Goal: Navigation & Orientation: Find specific page/section

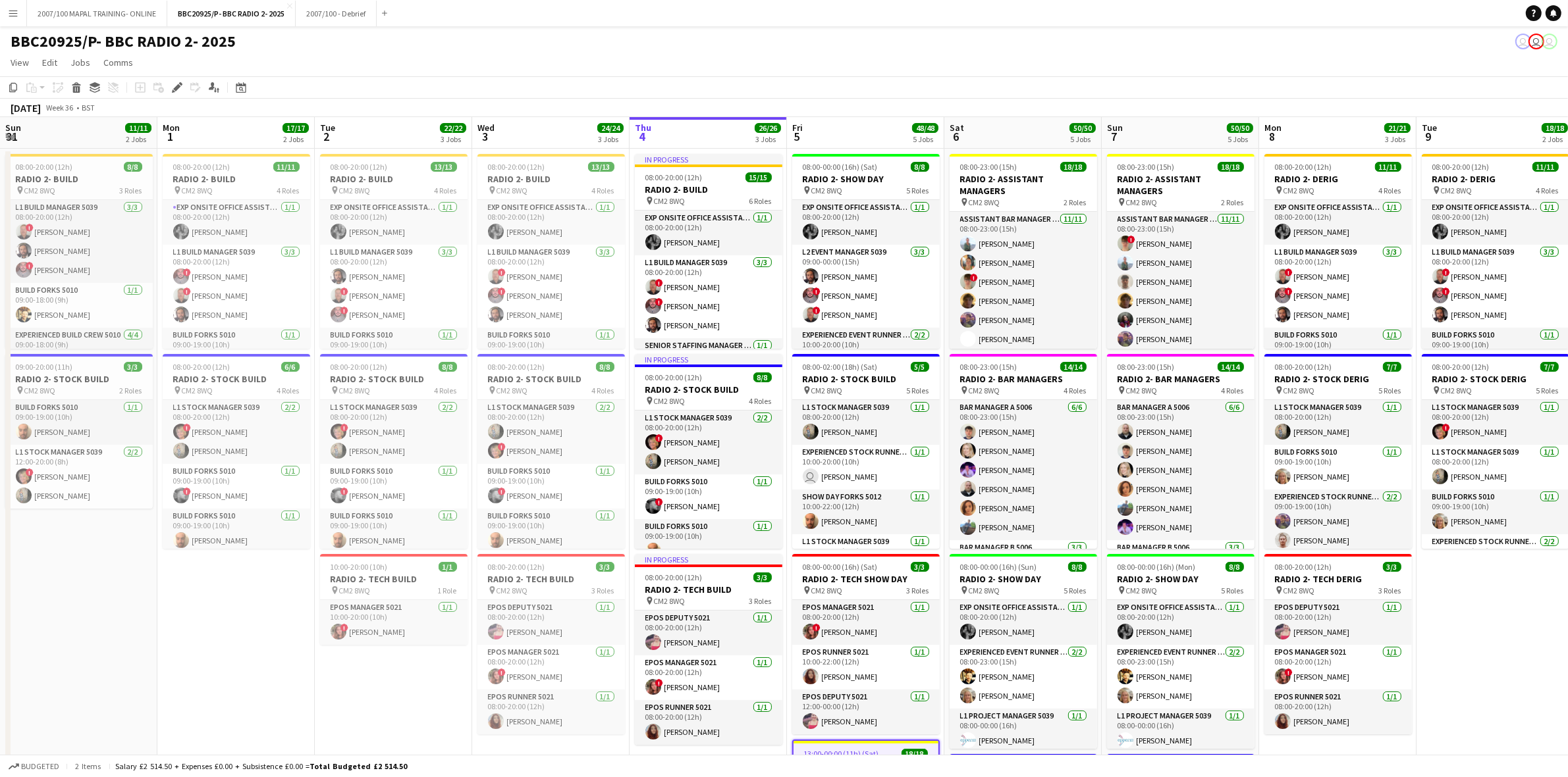
scroll to position [0, 410]
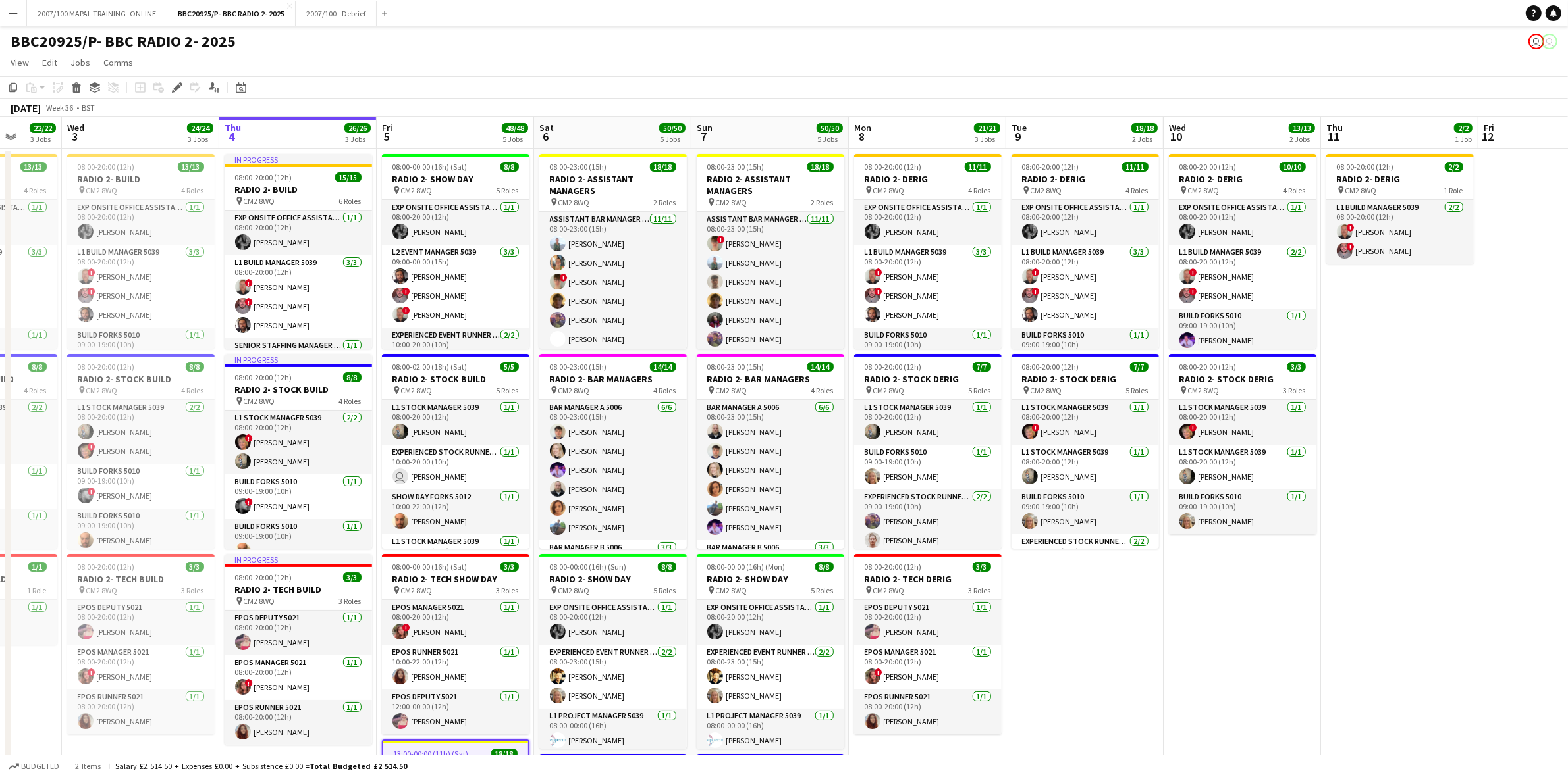
click at [10, 24] on button "Menu" at bounding box center [13, 13] width 26 height 26
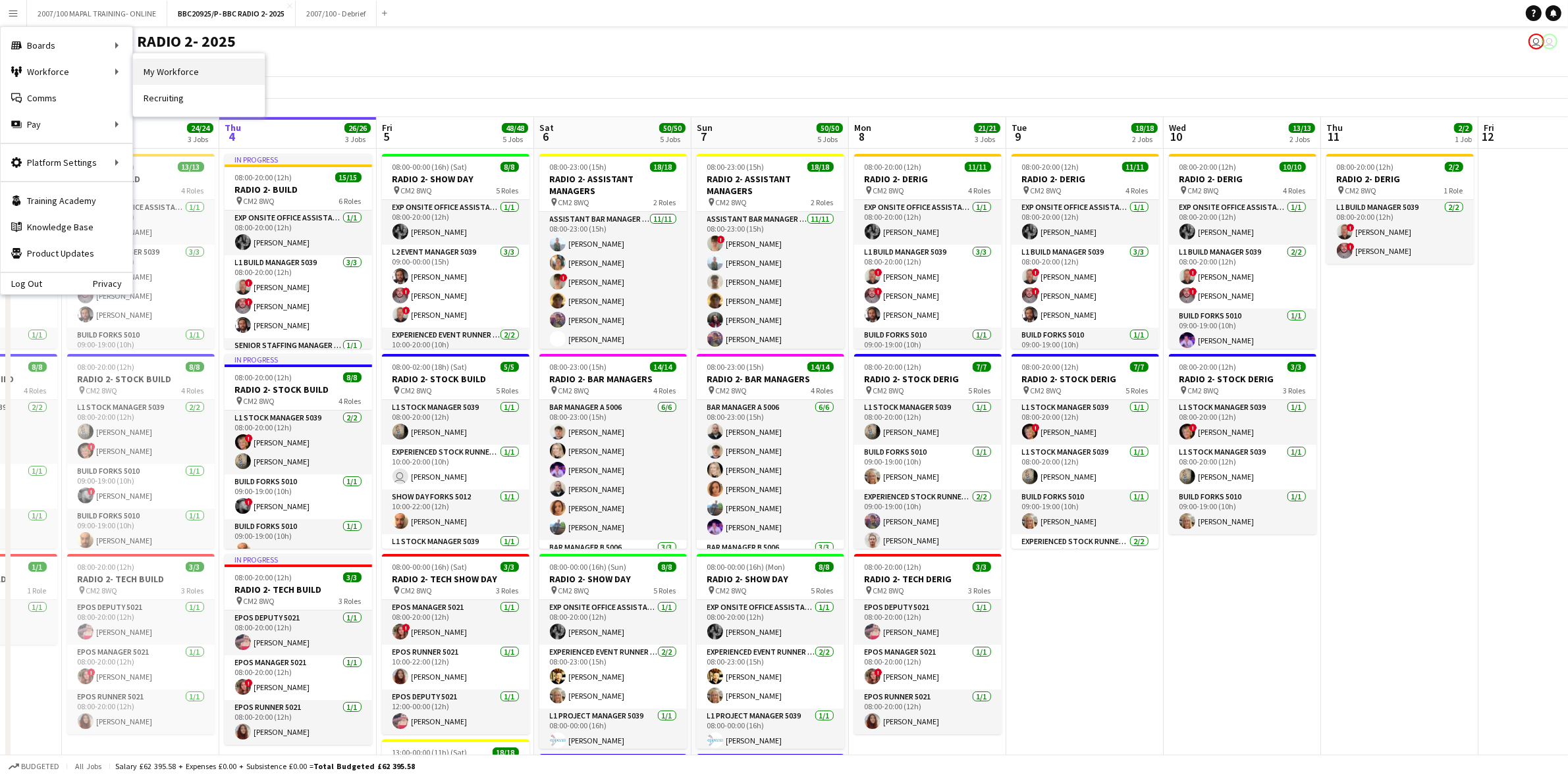
click at [160, 63] on link "My Workforce" at bounding box center [198, 71] width 131 height 26
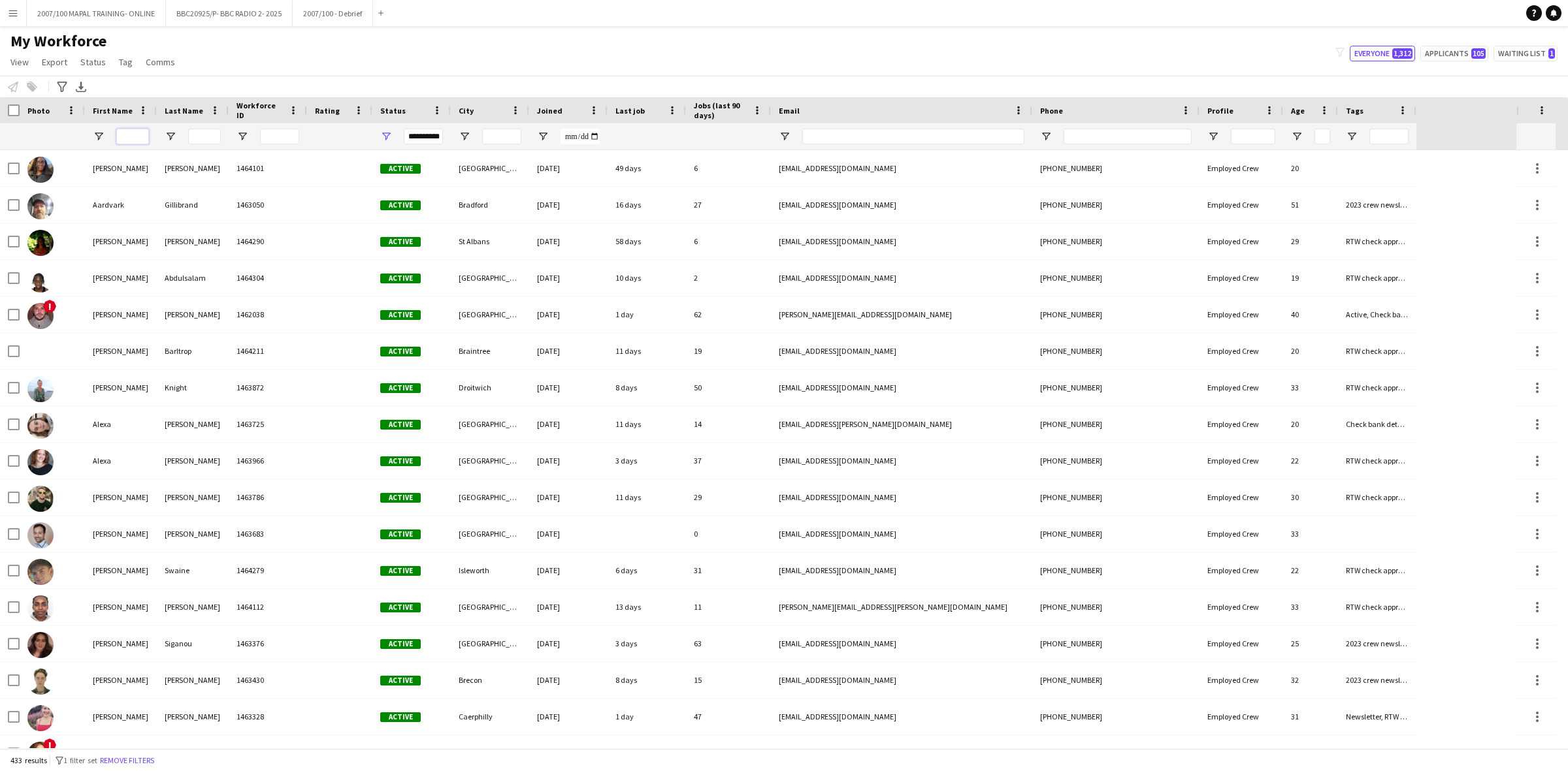
click at [130, 135] on input "First Name Filter Input" at bounding box center [133, 137] width 33 height 16
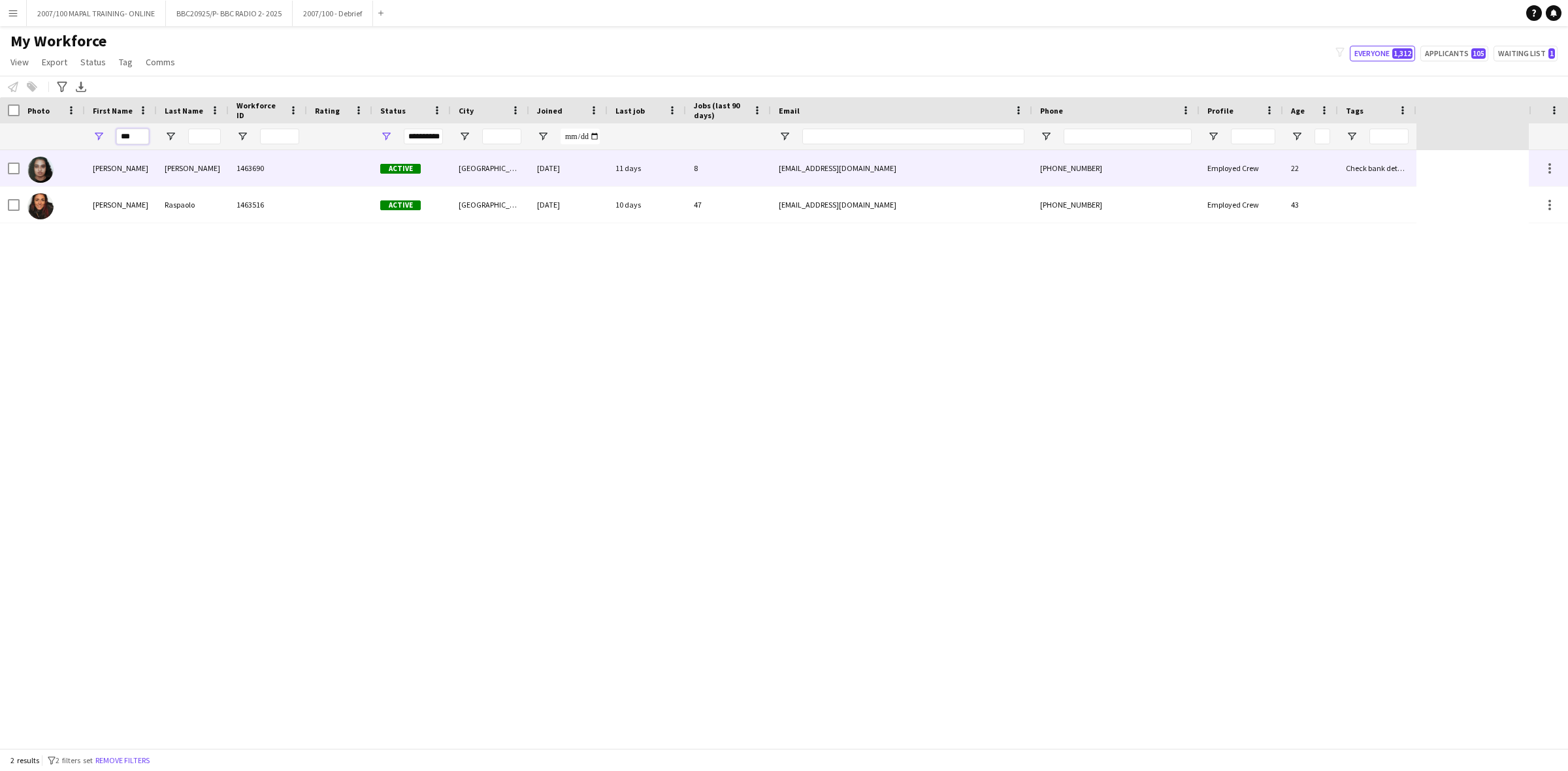
type input "***"
click at [174, 157] on div "[PERSON_NAME]" at bounding box center [193, 168] width 72 height 36
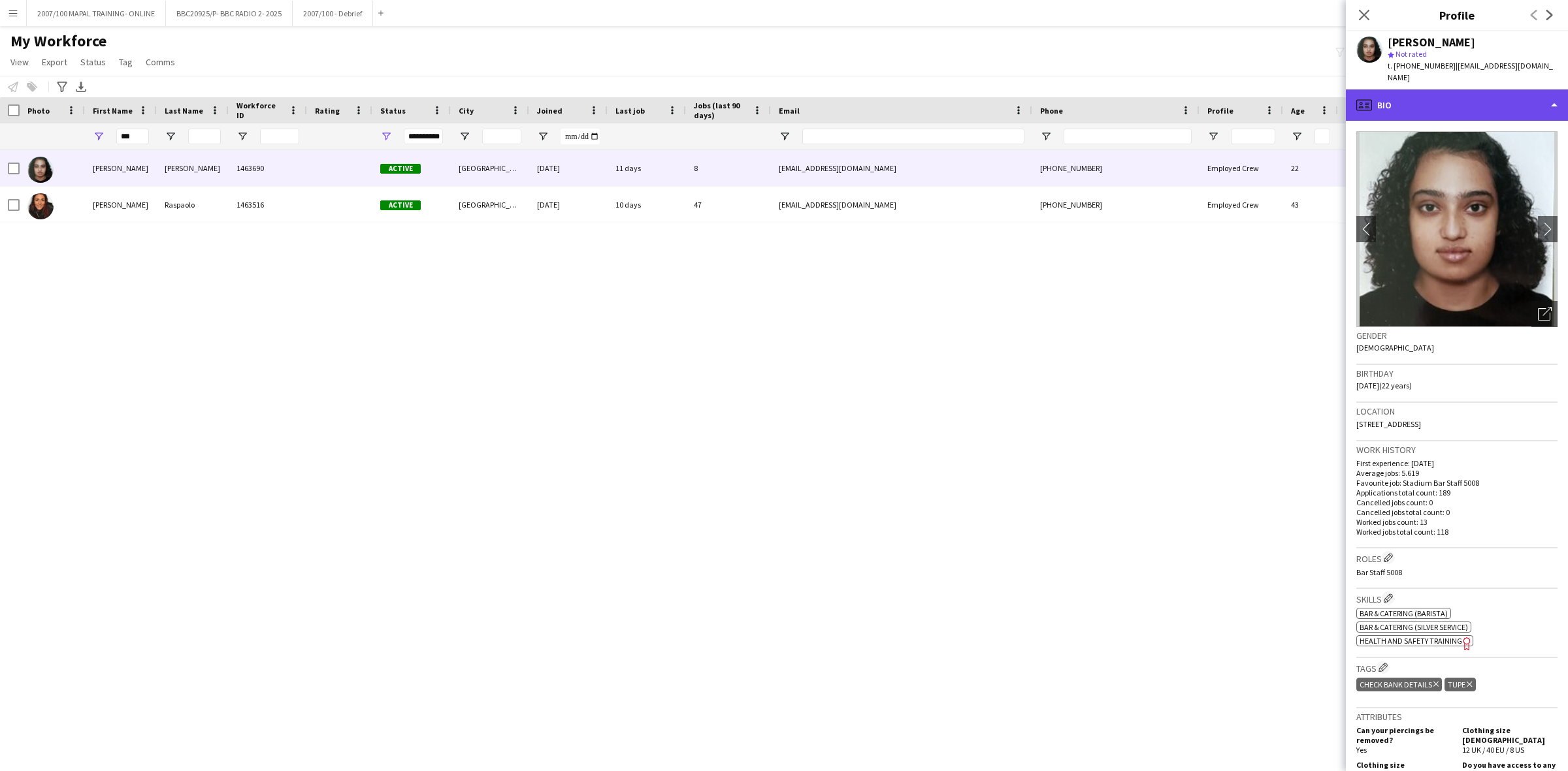
click at [1467, 90] on div "profile Bio" at bounding box center [1456, 105] width 222 height 31
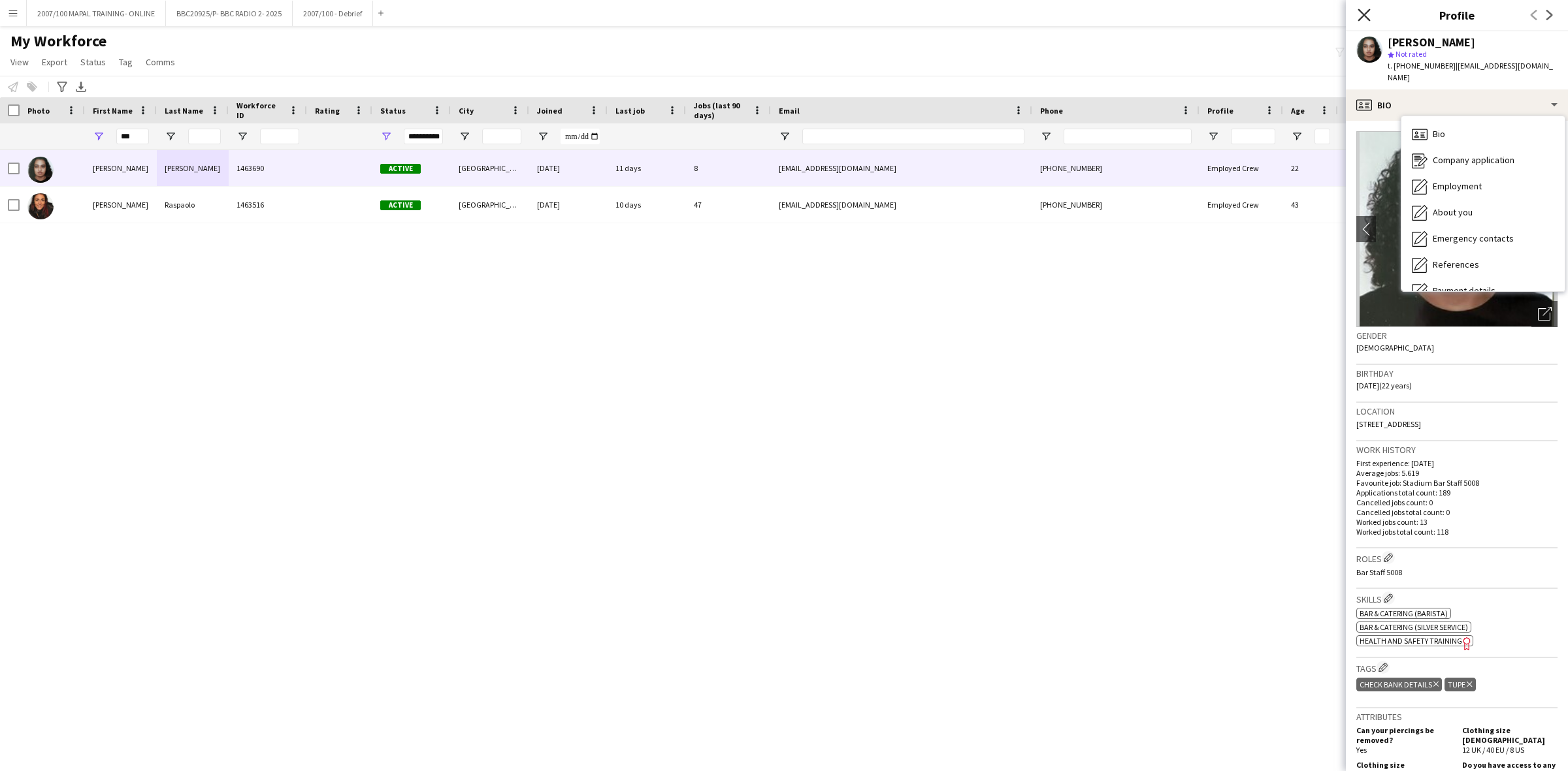
click at [1367, 14] on icon "Close pop-in" at bounding box center [1364, 15] width 12 height 12
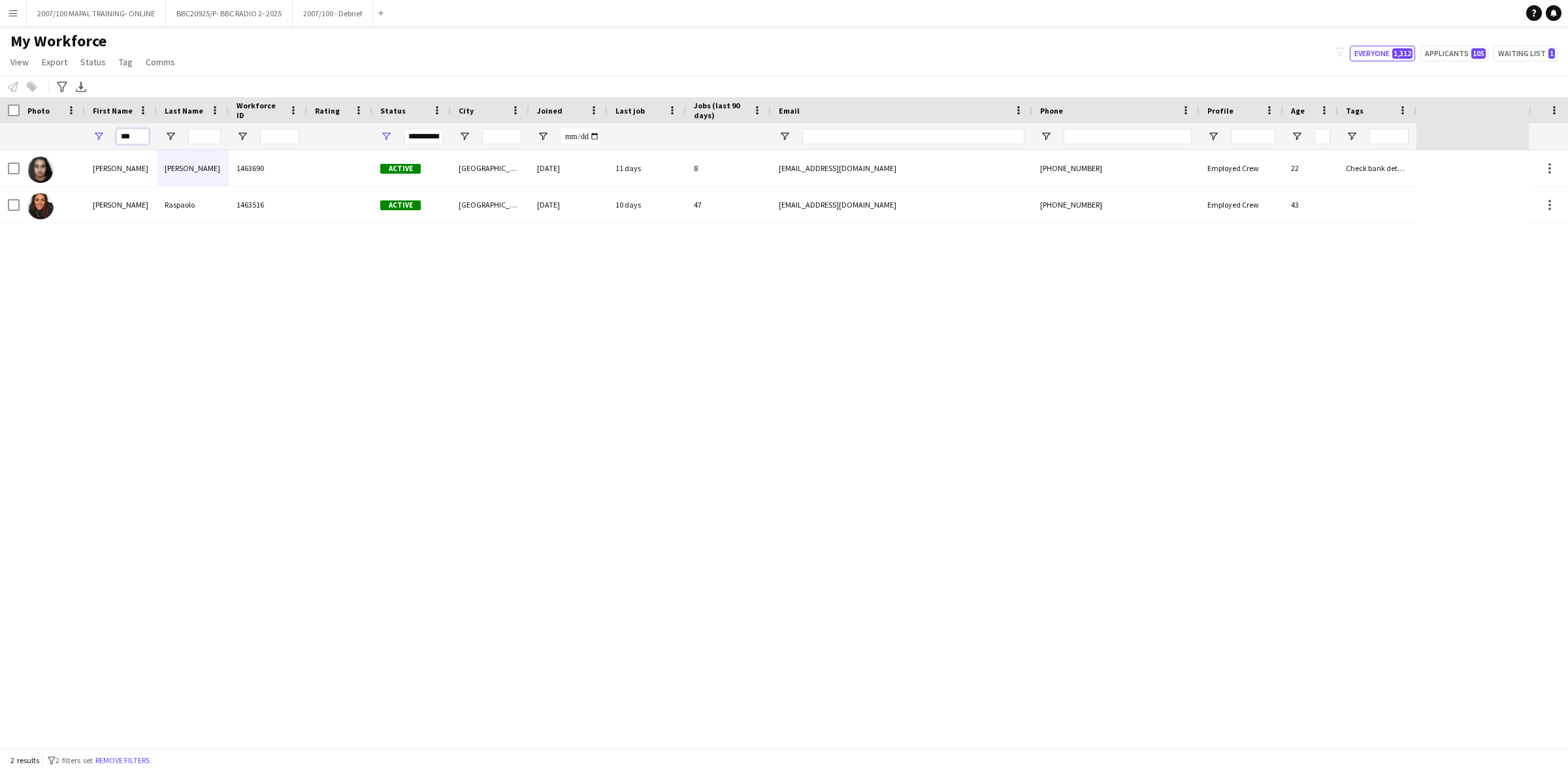
click at [130, 137] on input "***" at bounding box center [133, 137] width 33 height 16
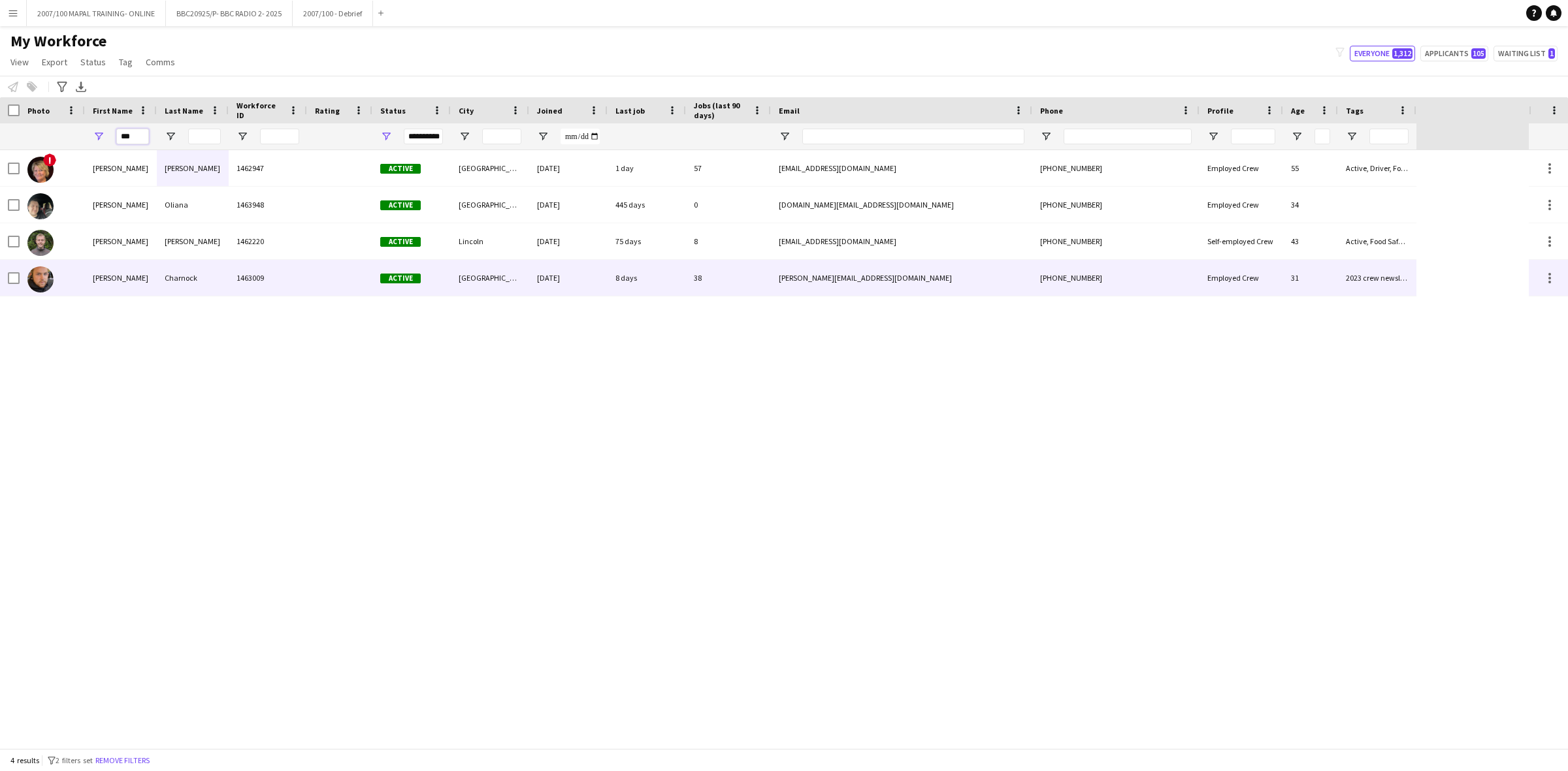
type input "***"
click at [265, 273] on div "1463009" at bounding box center [268, 278] width 78 height 36
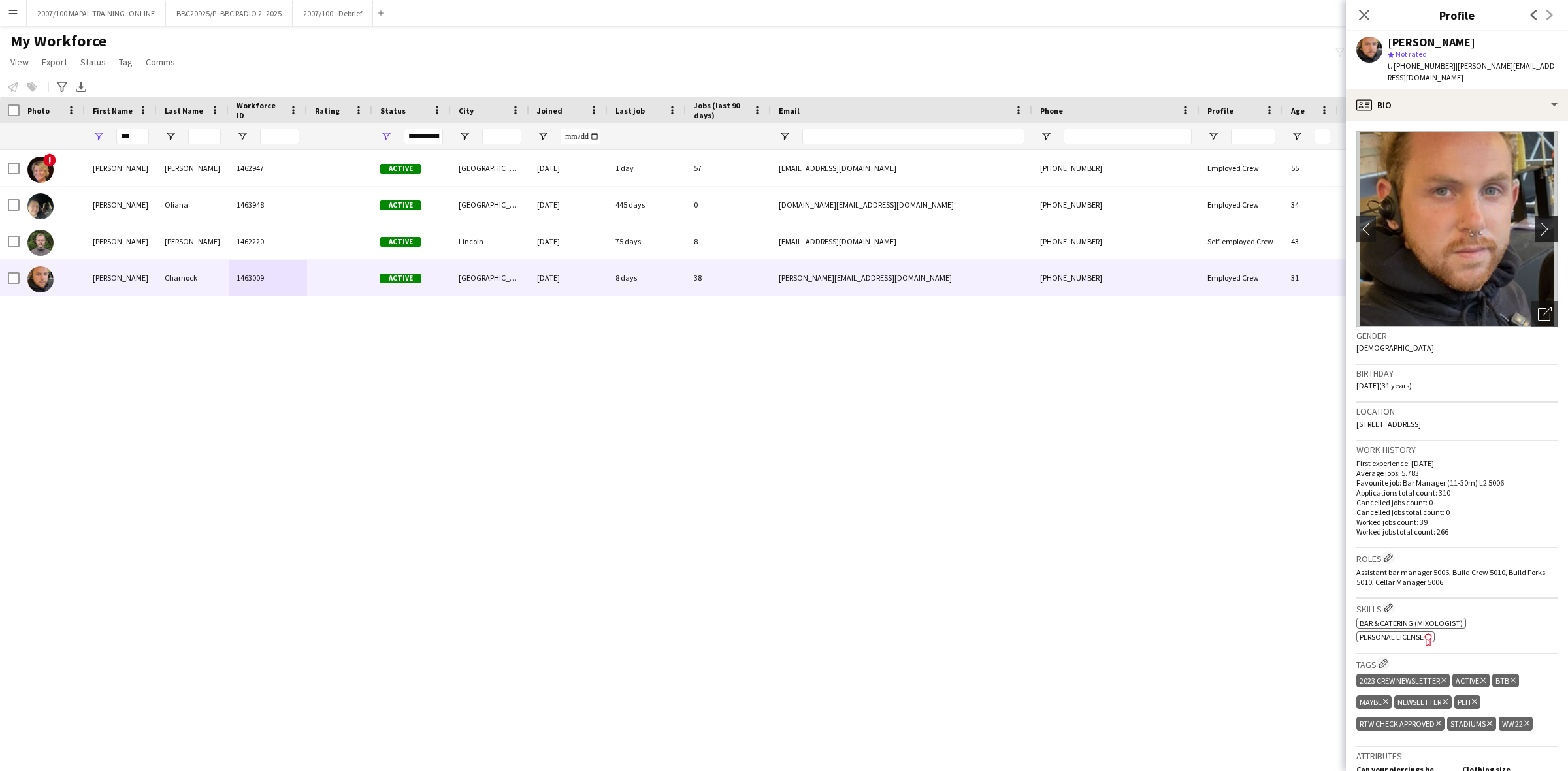
click at [1536, 216] on button "chevron-right" at bounding box center [1547, 229] width 26 height 26
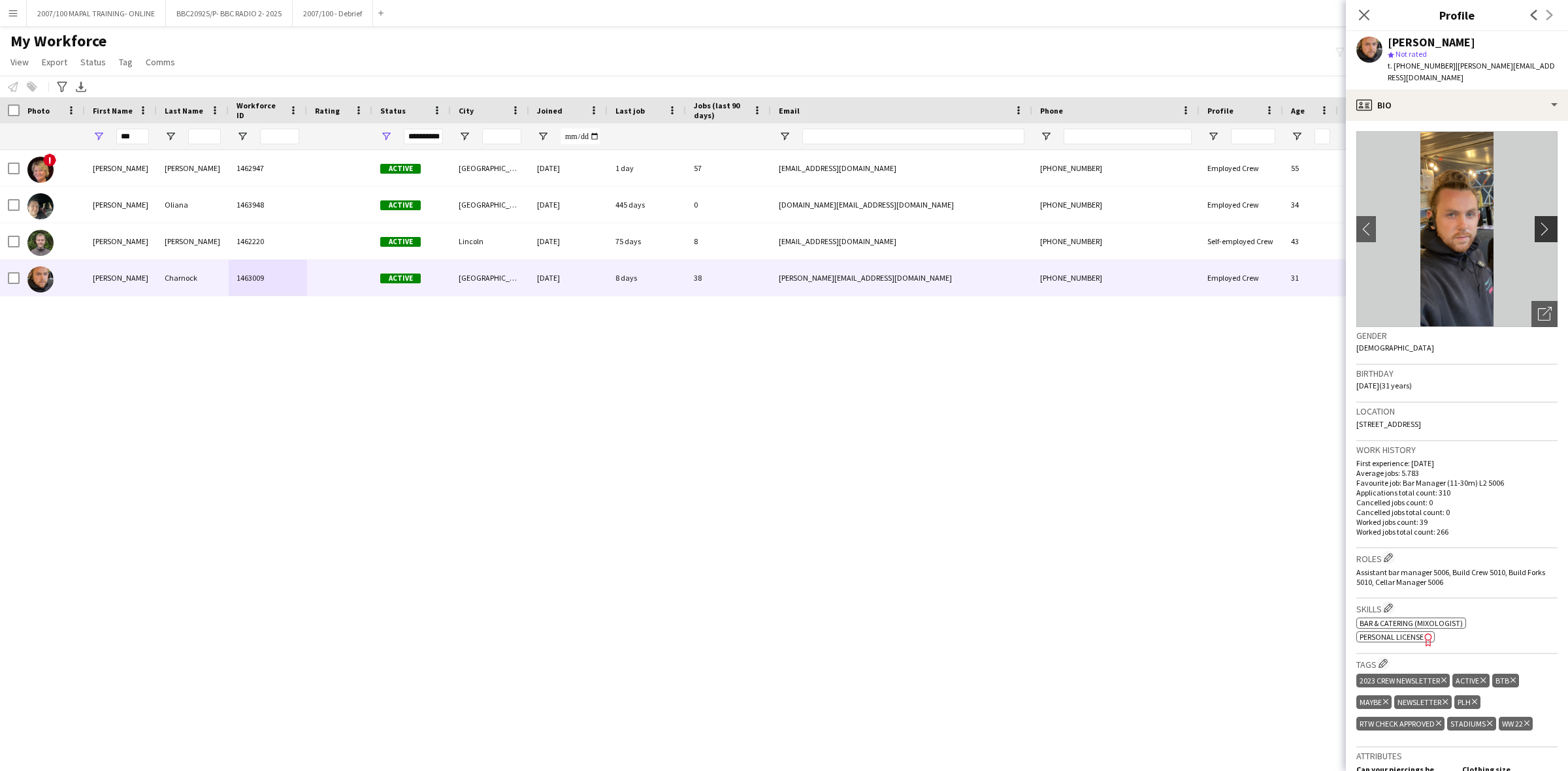
click at [1536, 216] on button "chevron-right" at bounding box center [1547, 229] width 26 height 26
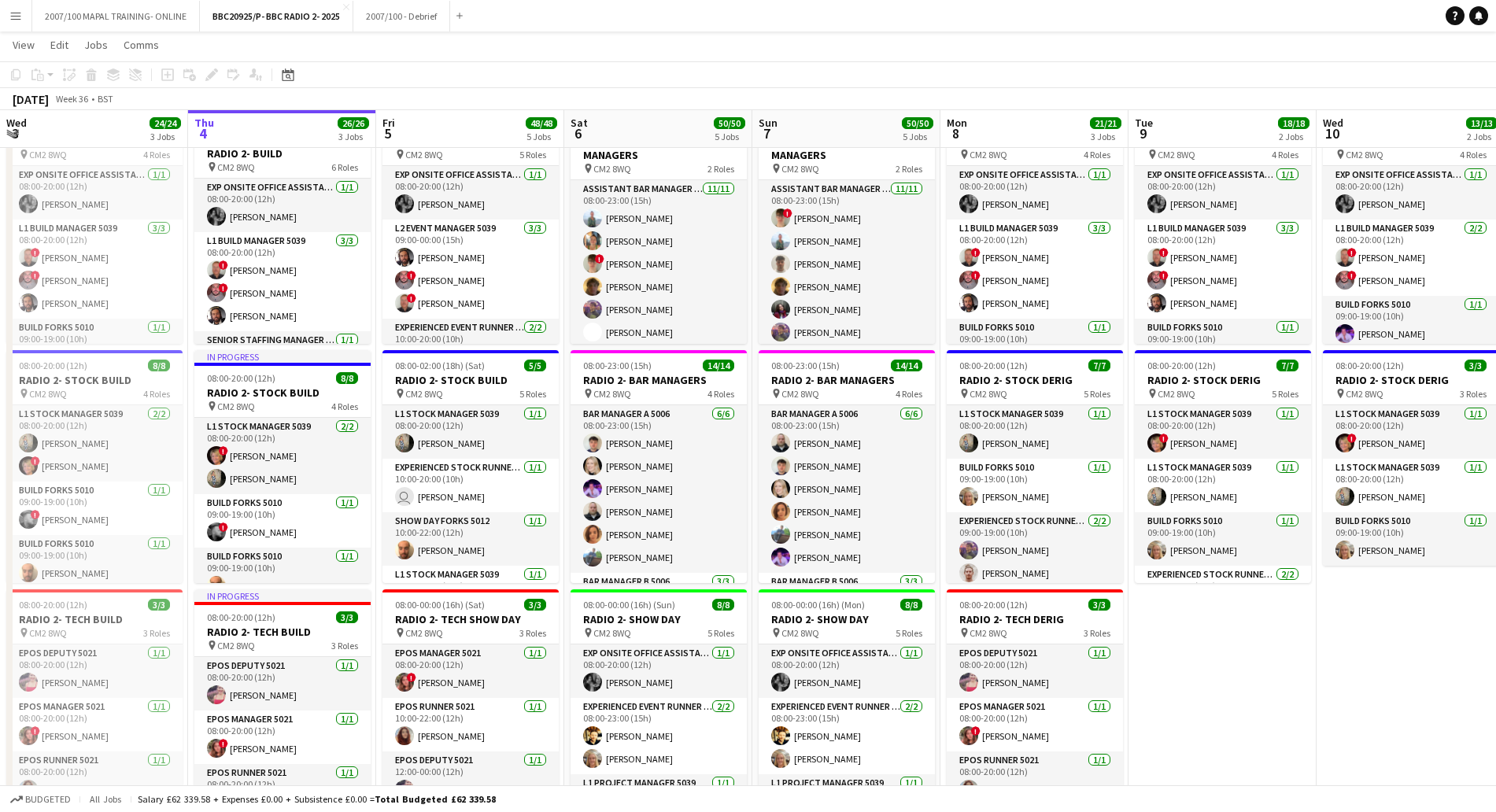
scroll to position [173, 0]
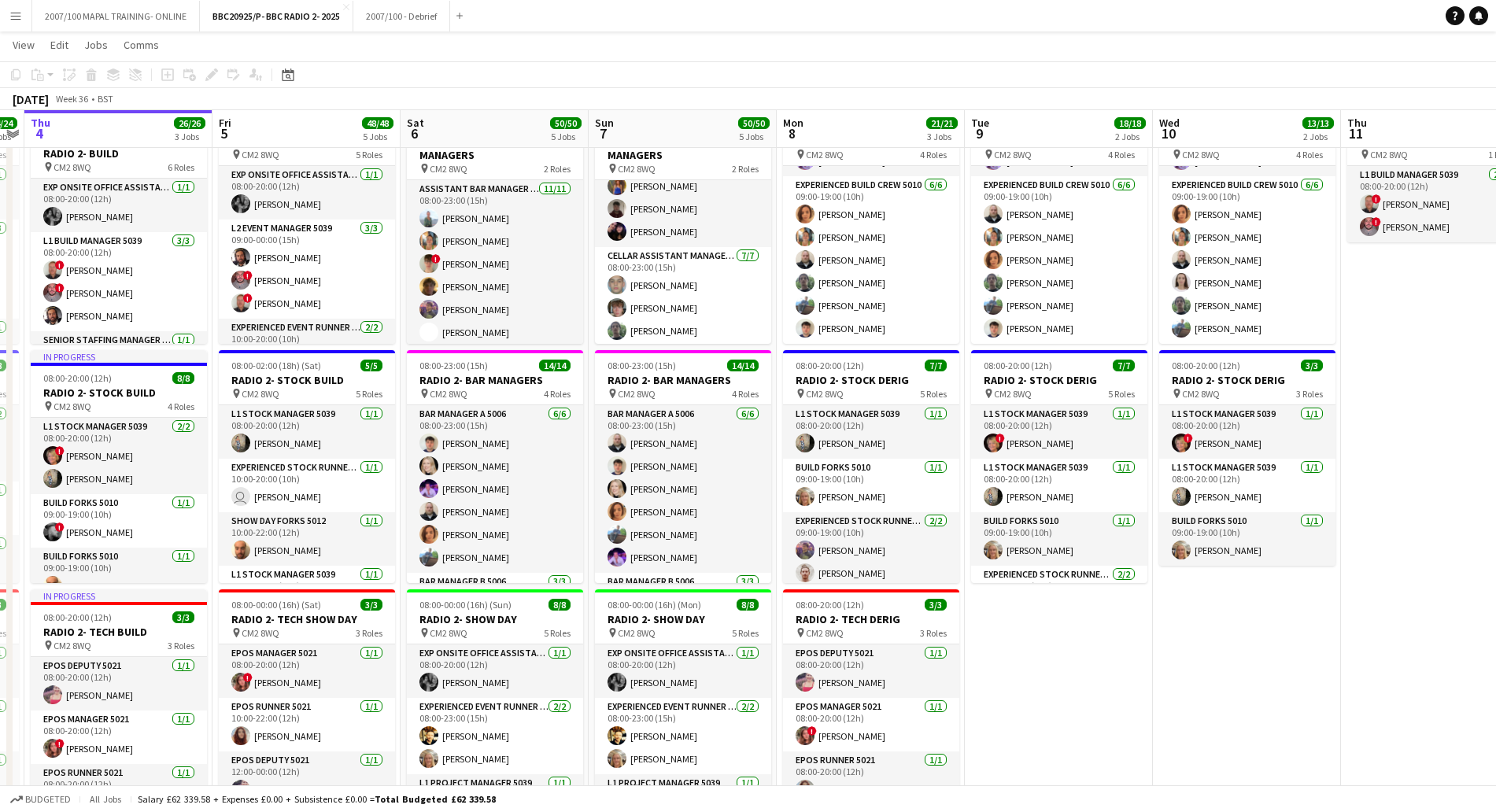
drag, startPoint x: 629, startPoint y: 716, endPoint x: 990, endPoint y: 716, distance: 361.0
click at [990, 716] on app-calendar-viewport "Tue 2 22/22 3 Jobs Wed 3 24/24 3 Jobs Thu 4 26/26 3 Jobs Fri 5 48/48 5 Jobs Sat…" at bounding box center [748, 660] width 1496 height 1340
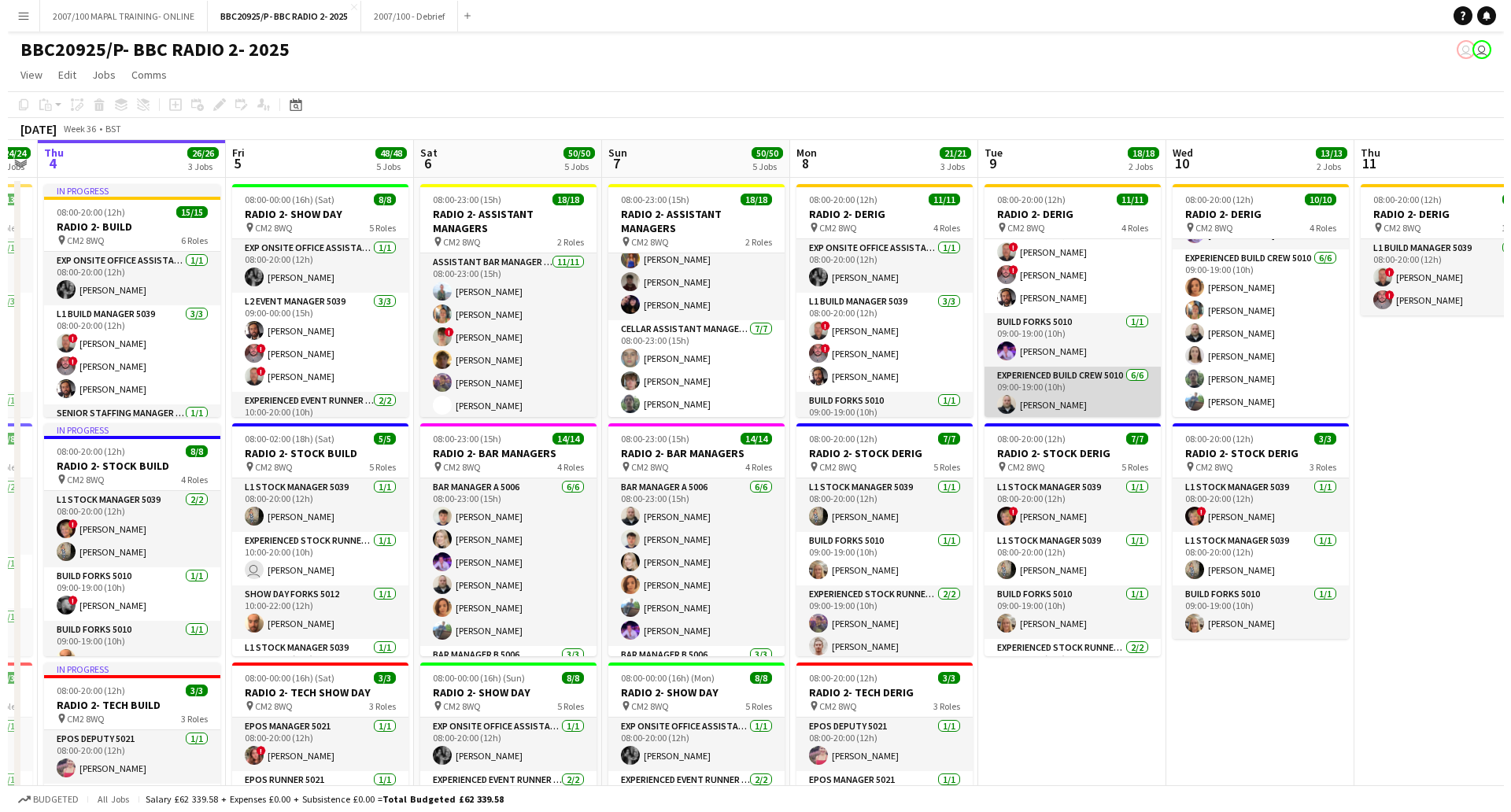
scroll to position [0, 0]
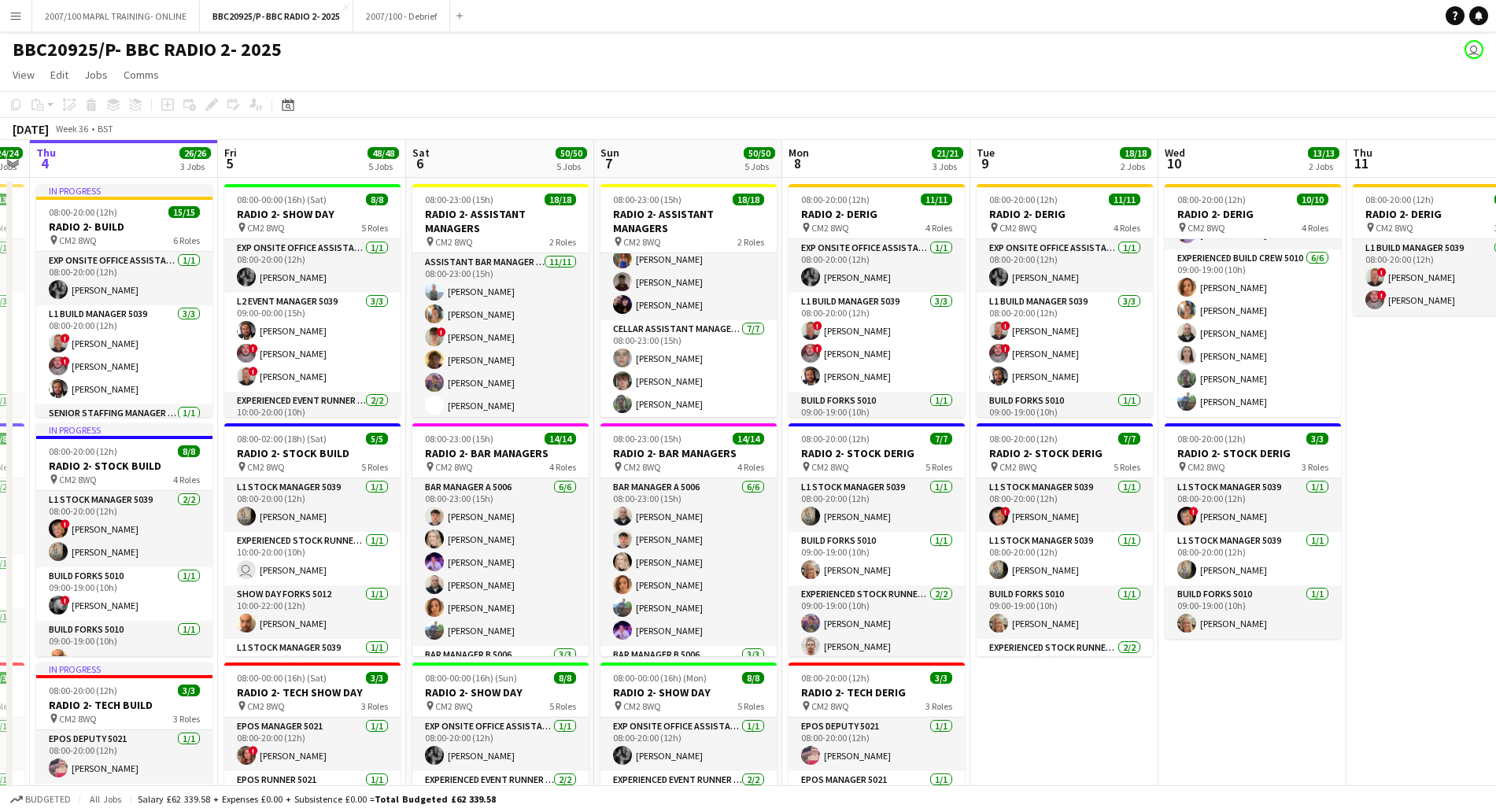
click at [6, 15] on button "Menu" at bounding box center [15, 15] width 31 height 31
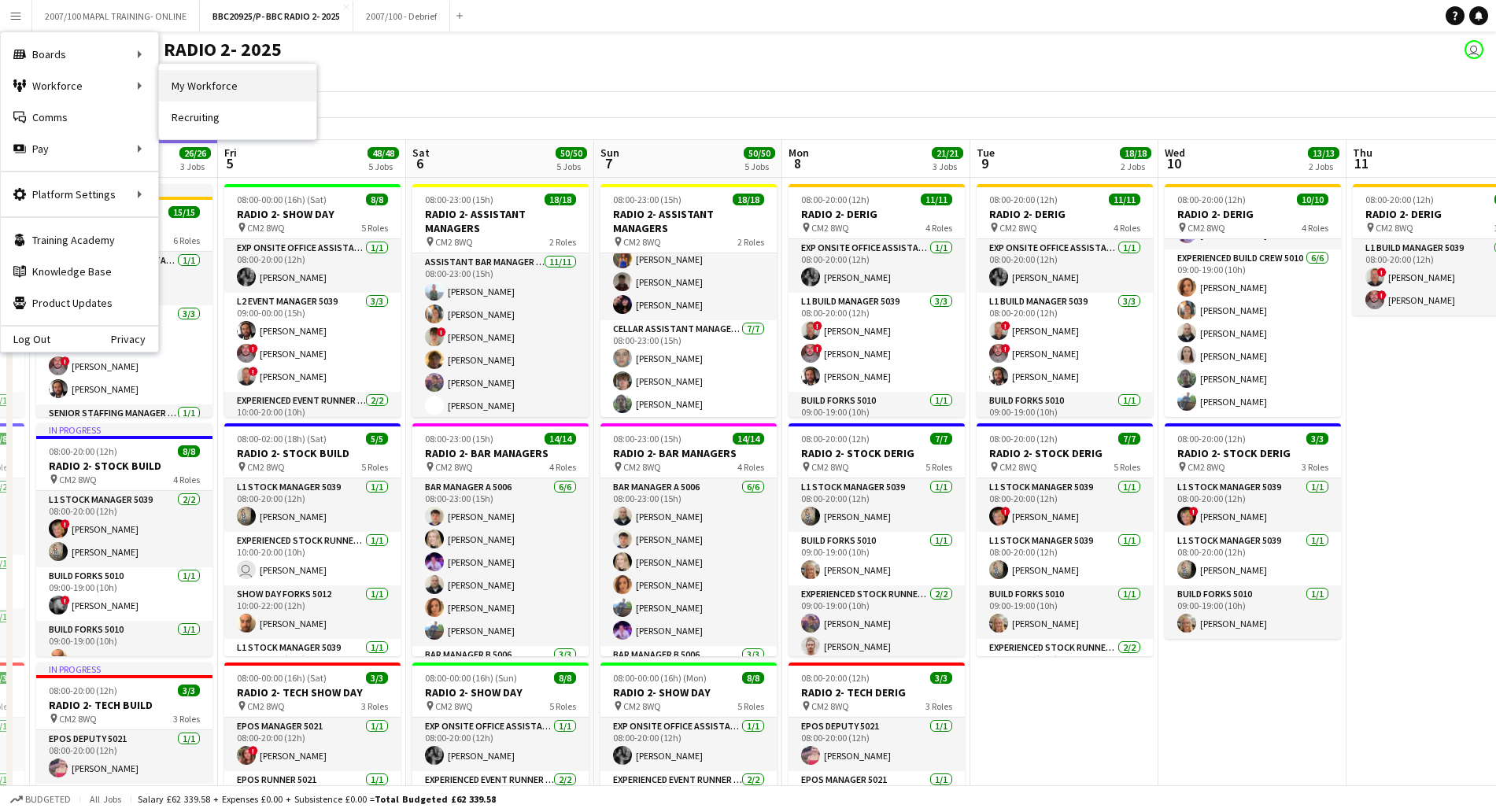
click at [219, 90] on link "My Workforce" at bounding box center [237, 85] width 157 height 31
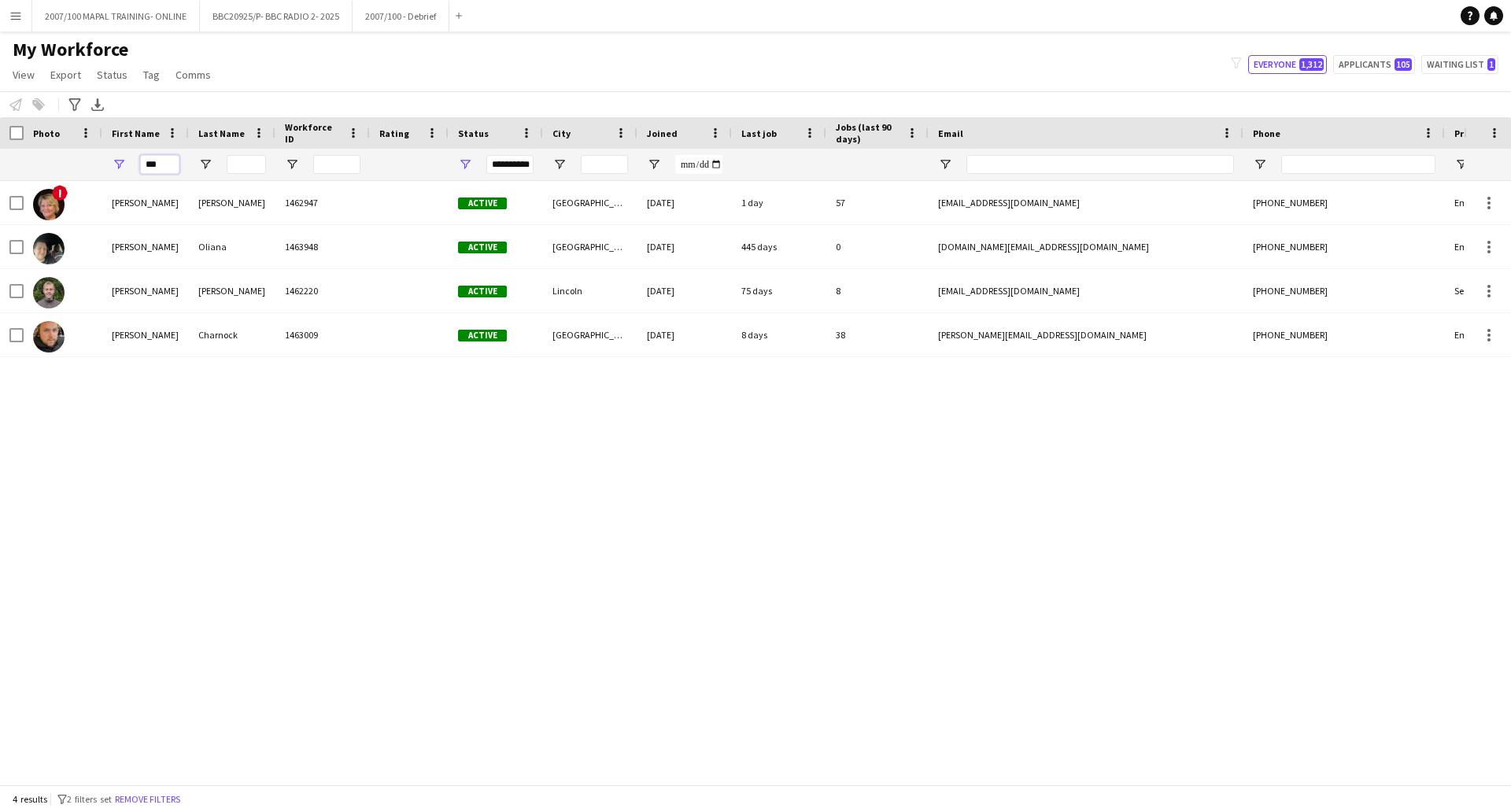
click at [160, 166] on input "***" at bounding box center [160, 164] width 39 height 19
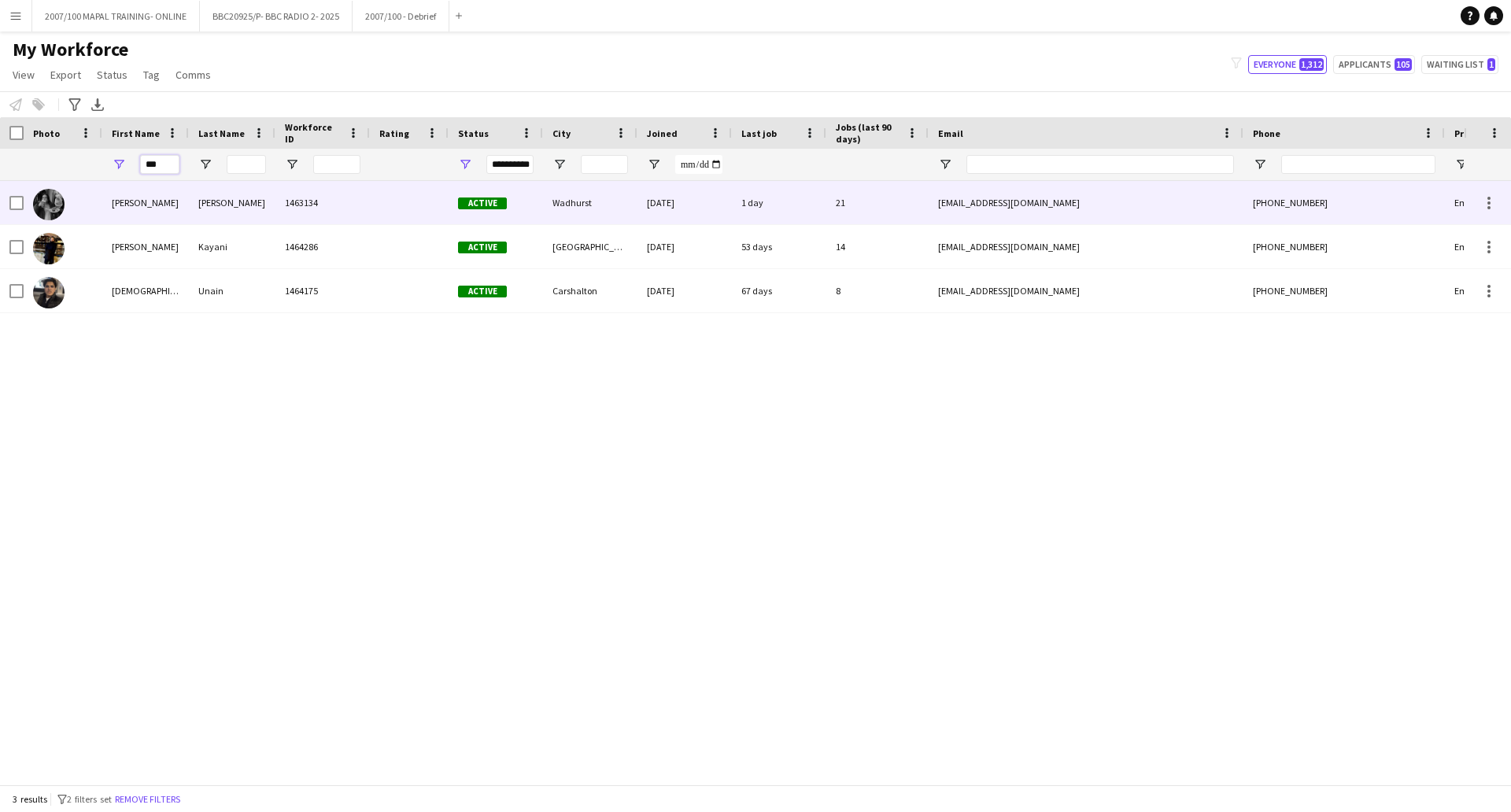
type input "***"
click at [307, 207] on div "1463134" at bounding box center [323, 202] width 94 height 43
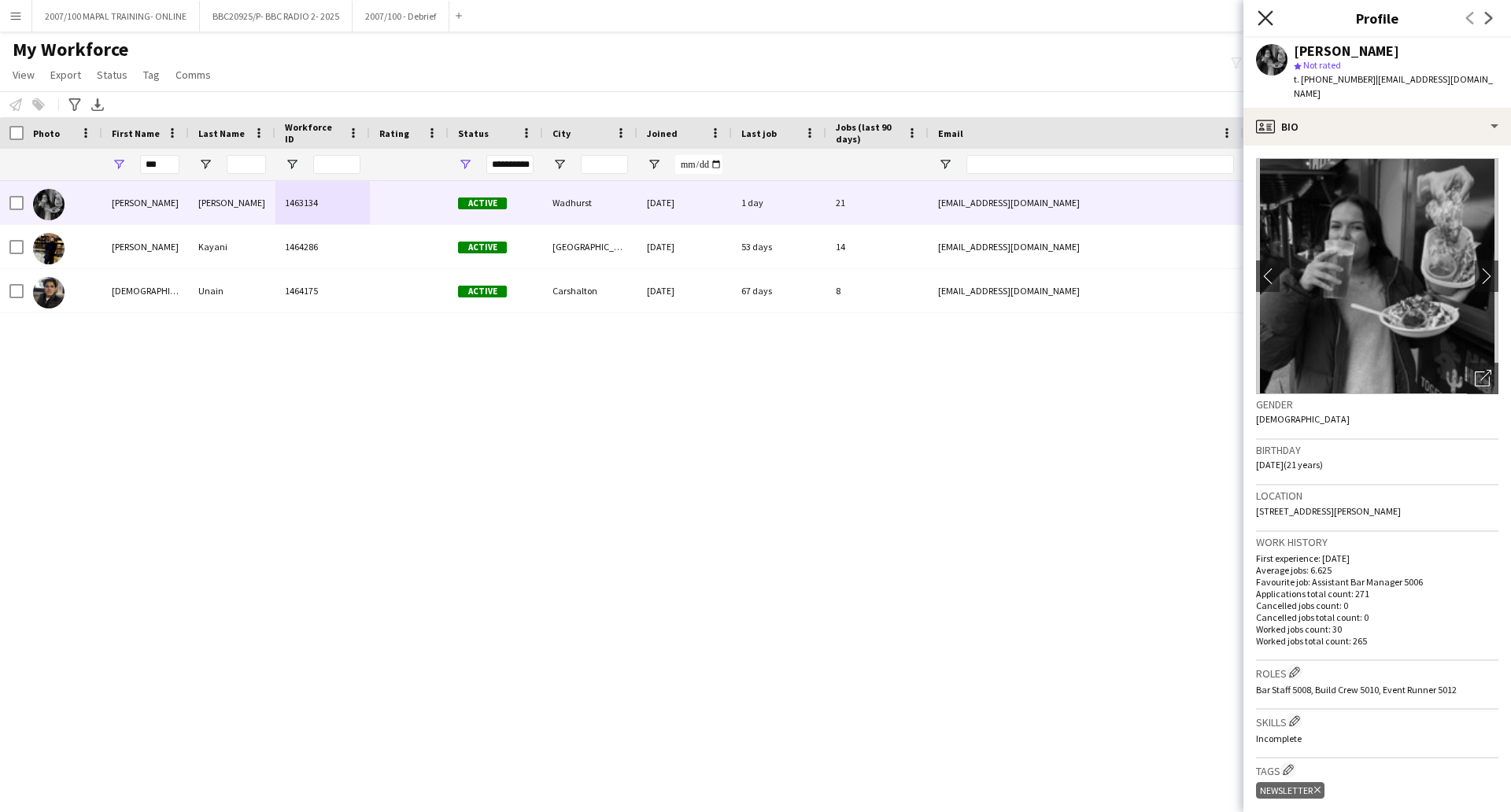
click at [1259, 17] on icon "Close pop-in" at bounding box center [1265, 18] width 15 height 15
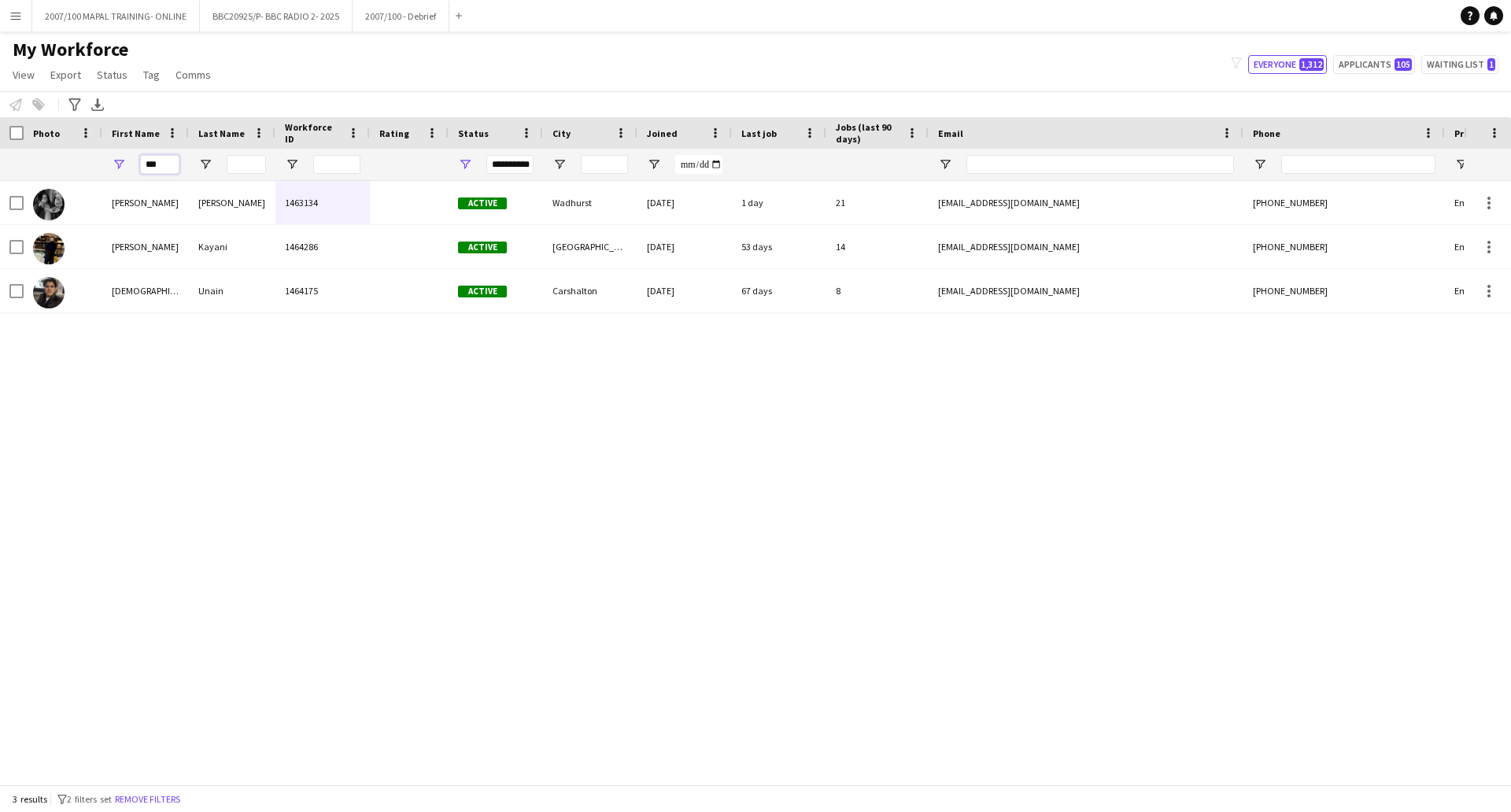
click at [165, 159] on input "***" at bounding box center [160, 164] width 39 height 19
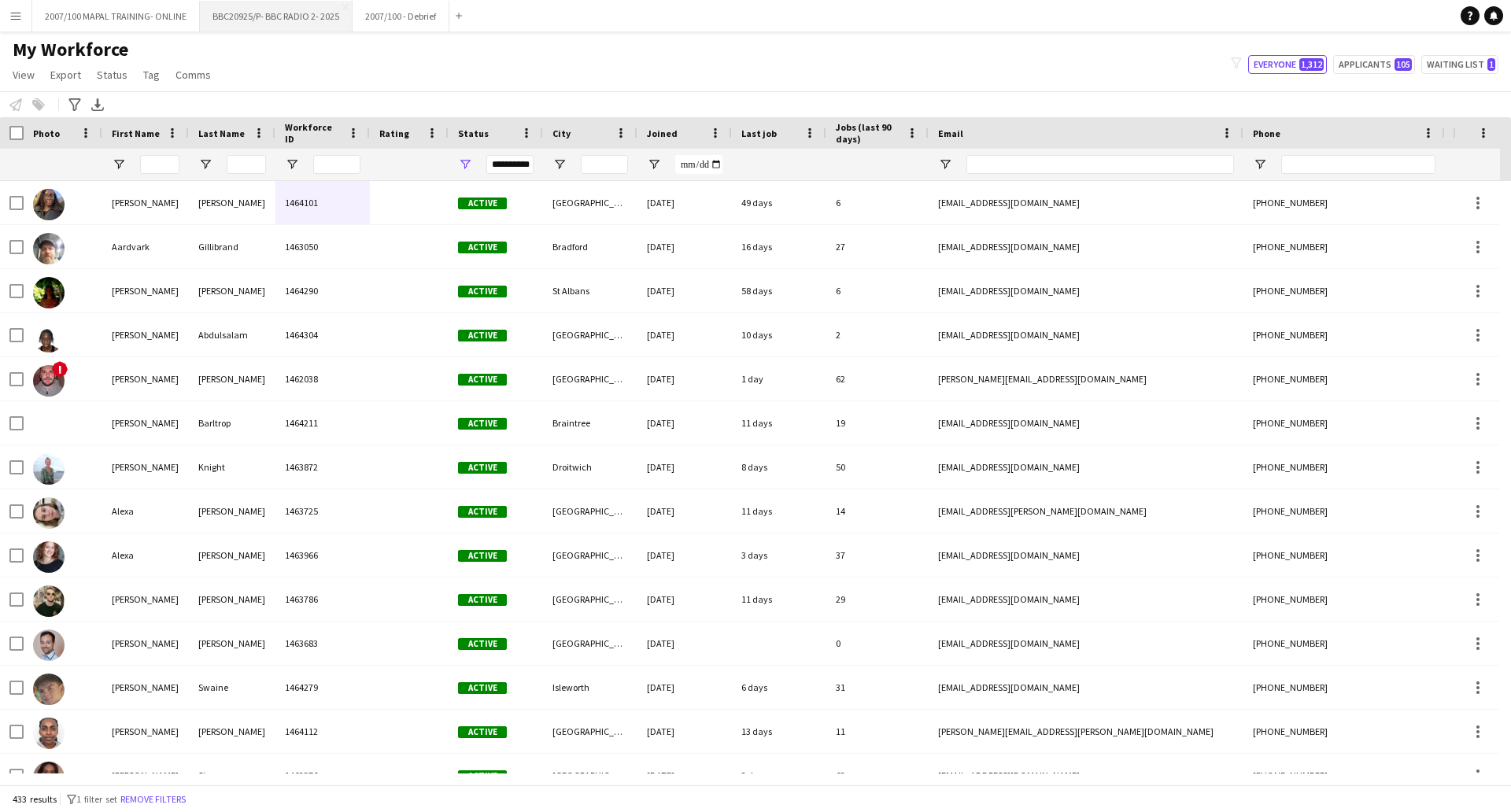
click at [291, 28] on button "BBC20925/P- BBC RADIO 2- 2025 Close" at bounding box center [276, 16] width 152 height 31
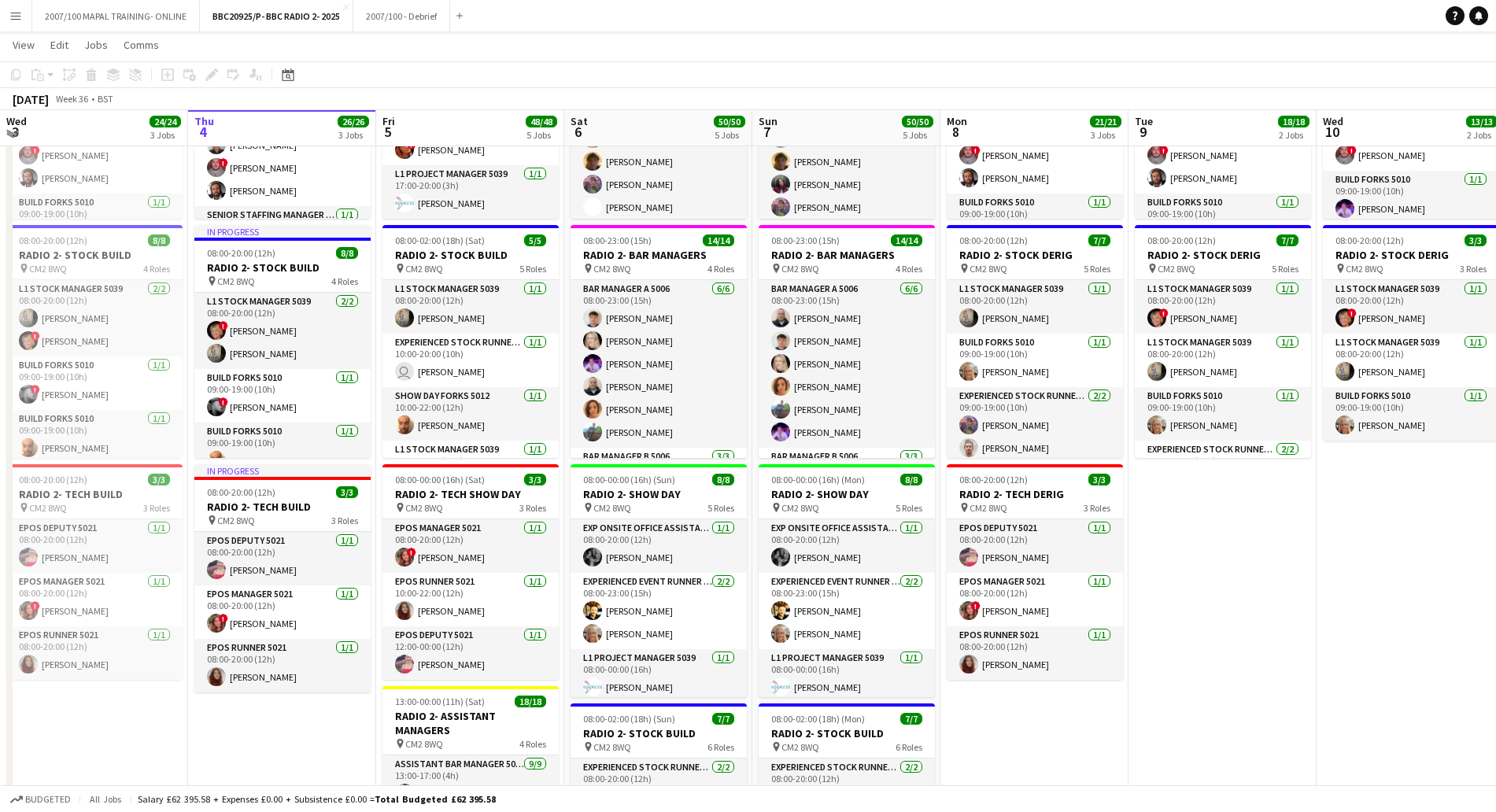
scroll to position [99, 0]
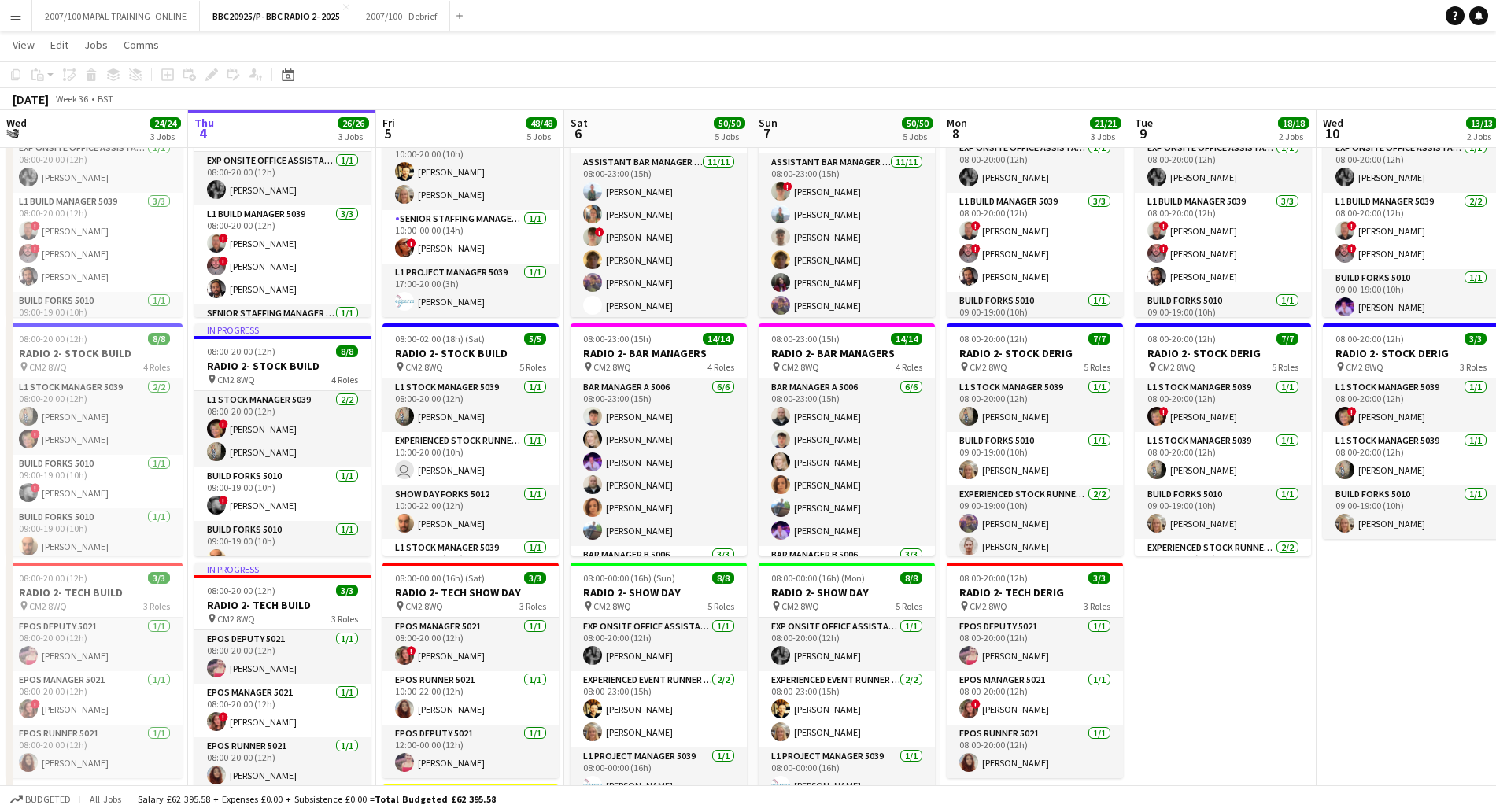
drag, startPoint x: 372, startPoint y: 8, endPoint x: 1268, endPoint y: 643, distance: 1098.2
click at [1268, 643] on app-date-cell "08:00-20:00 (12h) 11/11 RADIO 2- DERIG pin CM2 8WQ 4 Roles Exp Onsite Office As…" at bounding box center [1222, 691] width 188 height 1226
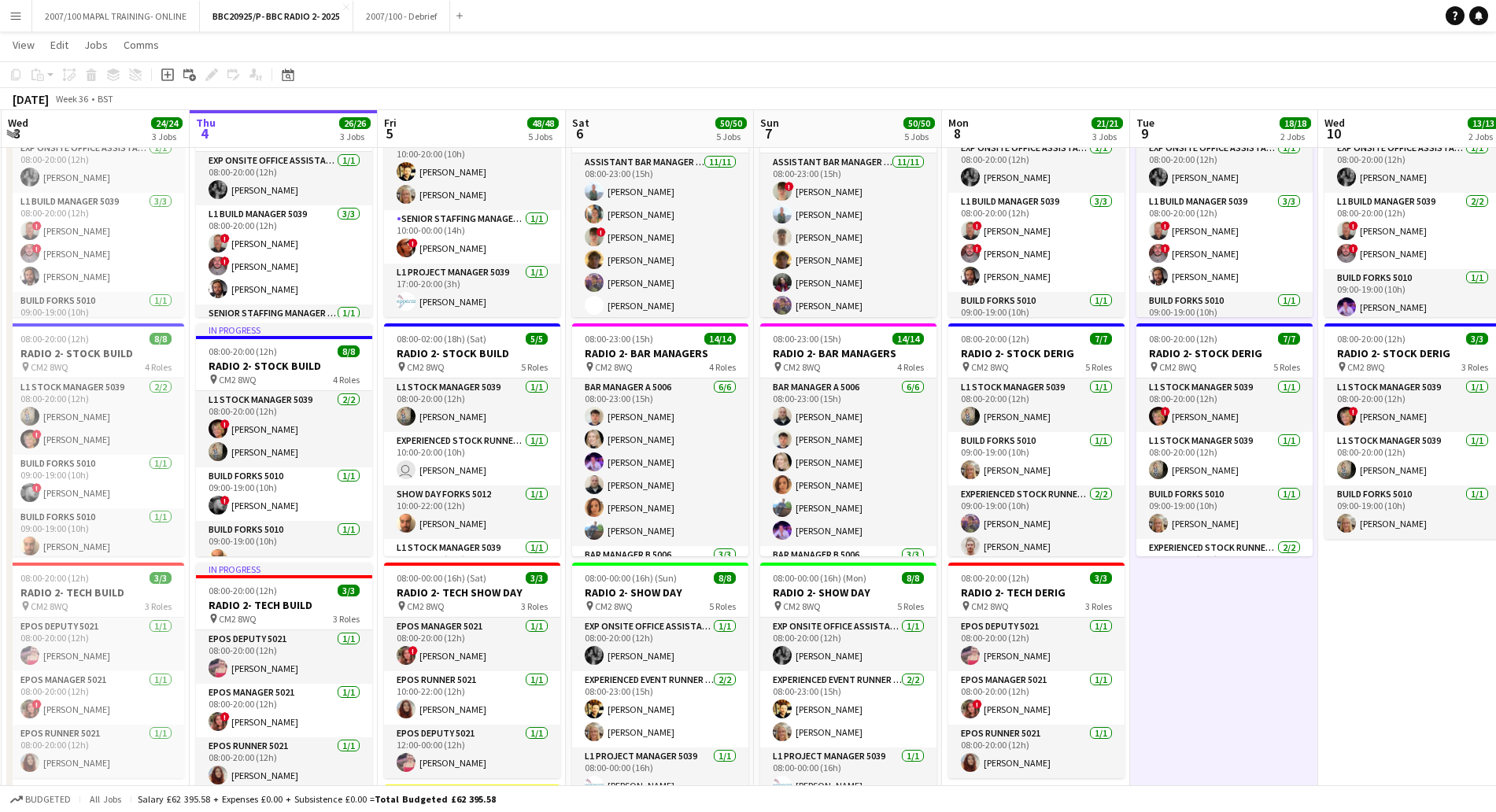
scroll to position [0, 364]
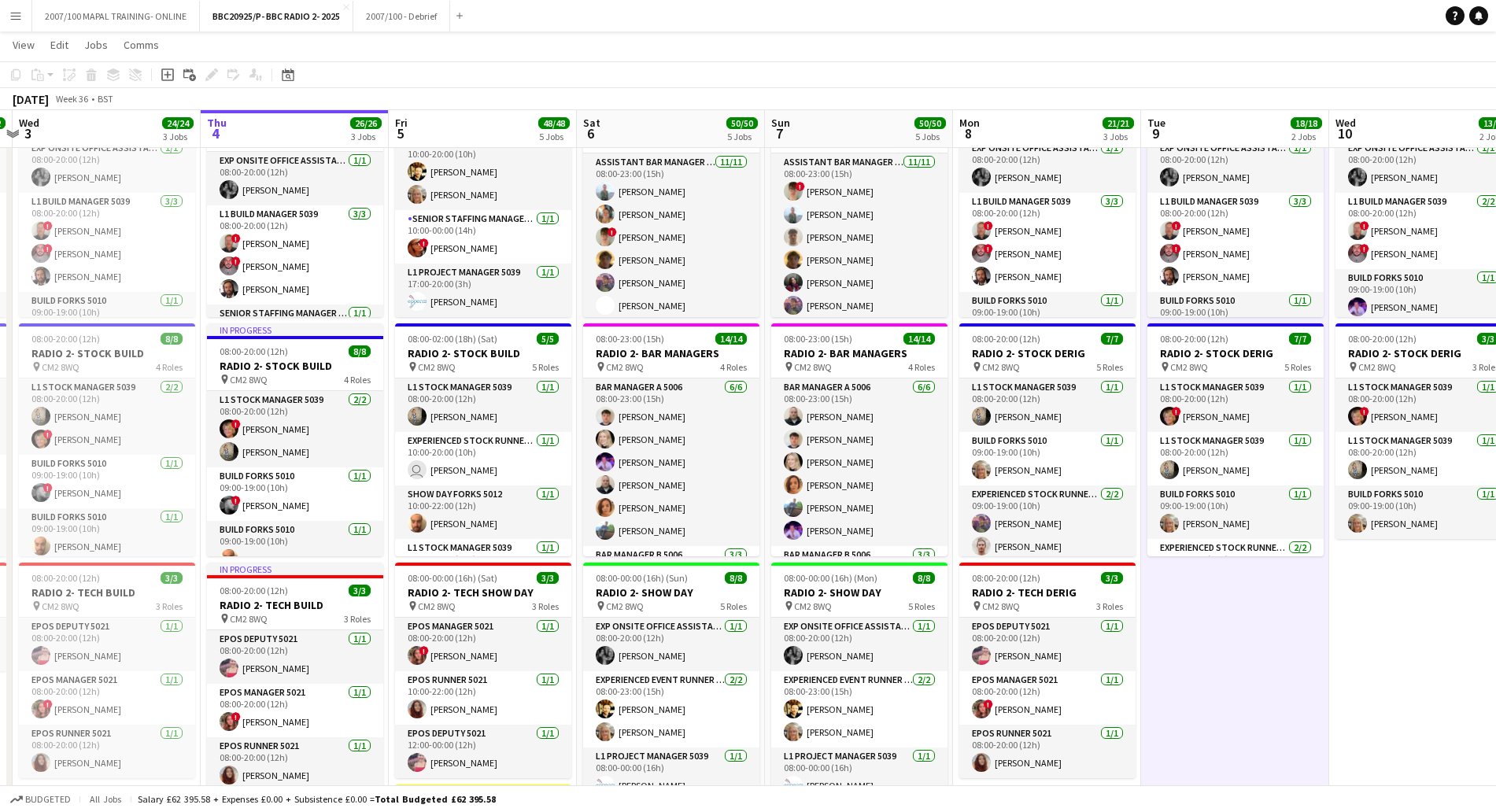
drag, startPoint x: 1179, startPoint y: 769, endPoint x: 1167, endPoint y: 737, distance: 34.2
click at [1167, 737] on app-date-cell "08:00-20:00 (12h) 11/11 RADIO 2- DERIG pin CM2 8WQ 4 Roles Exp Onsite Office As…" at bounding box center [1236, 691] width 188 height 1226
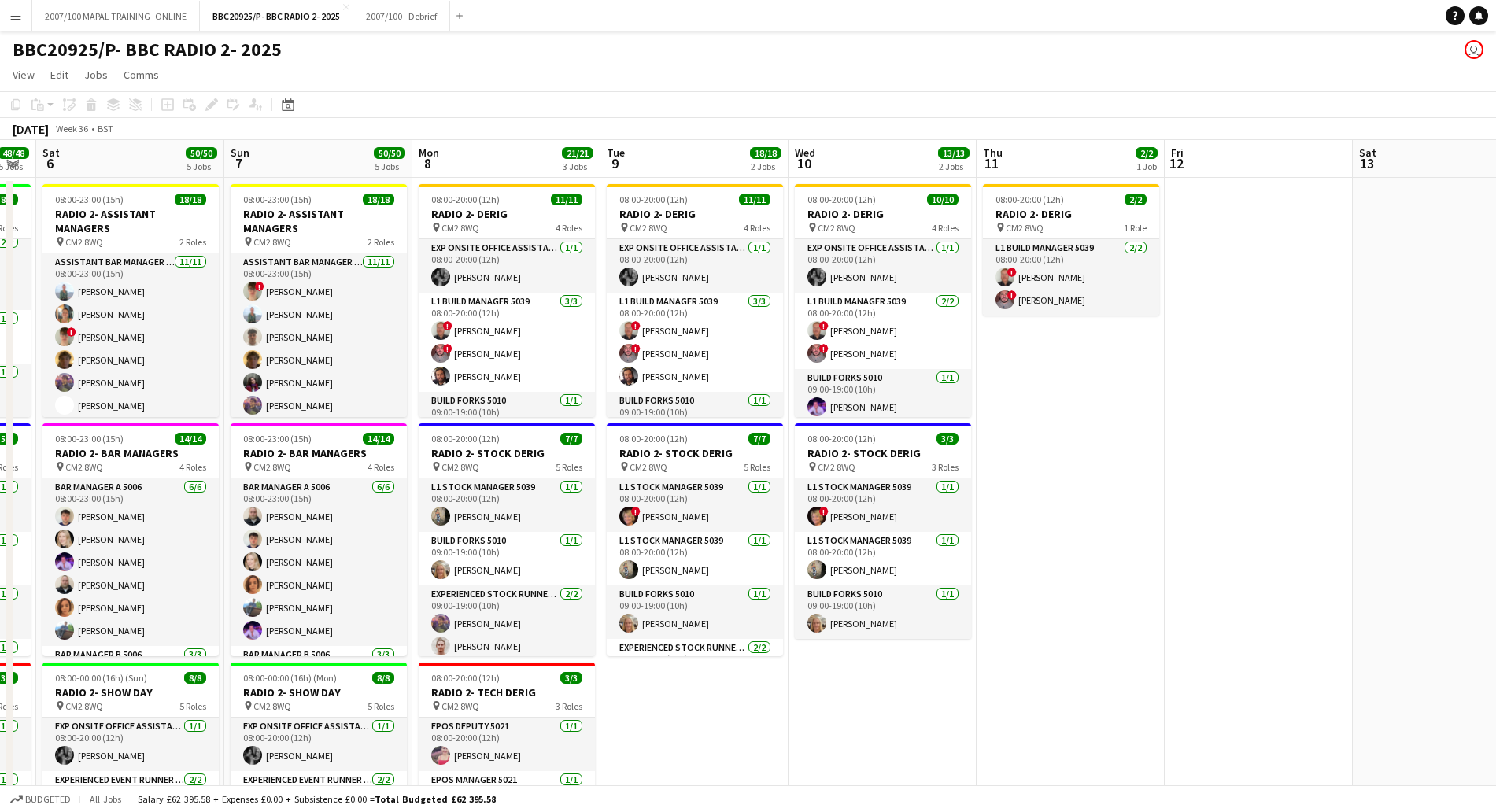
scroll to position [0, 528]
drag, startPoint x: 1425, startPoint y: 442, endPoint x: 883, endPoint y: 461, distance: 542.3
click at [883, 461] on app-calendar-viewport "Wed 3 24/24 3 Jobs Thu 4 26/26 3 Jobs Fri 5 48/48 5 Jobs Sat 6 50/50 5 Jobs Sun…" at bounding box center [748, 772] width 1496 height 1263
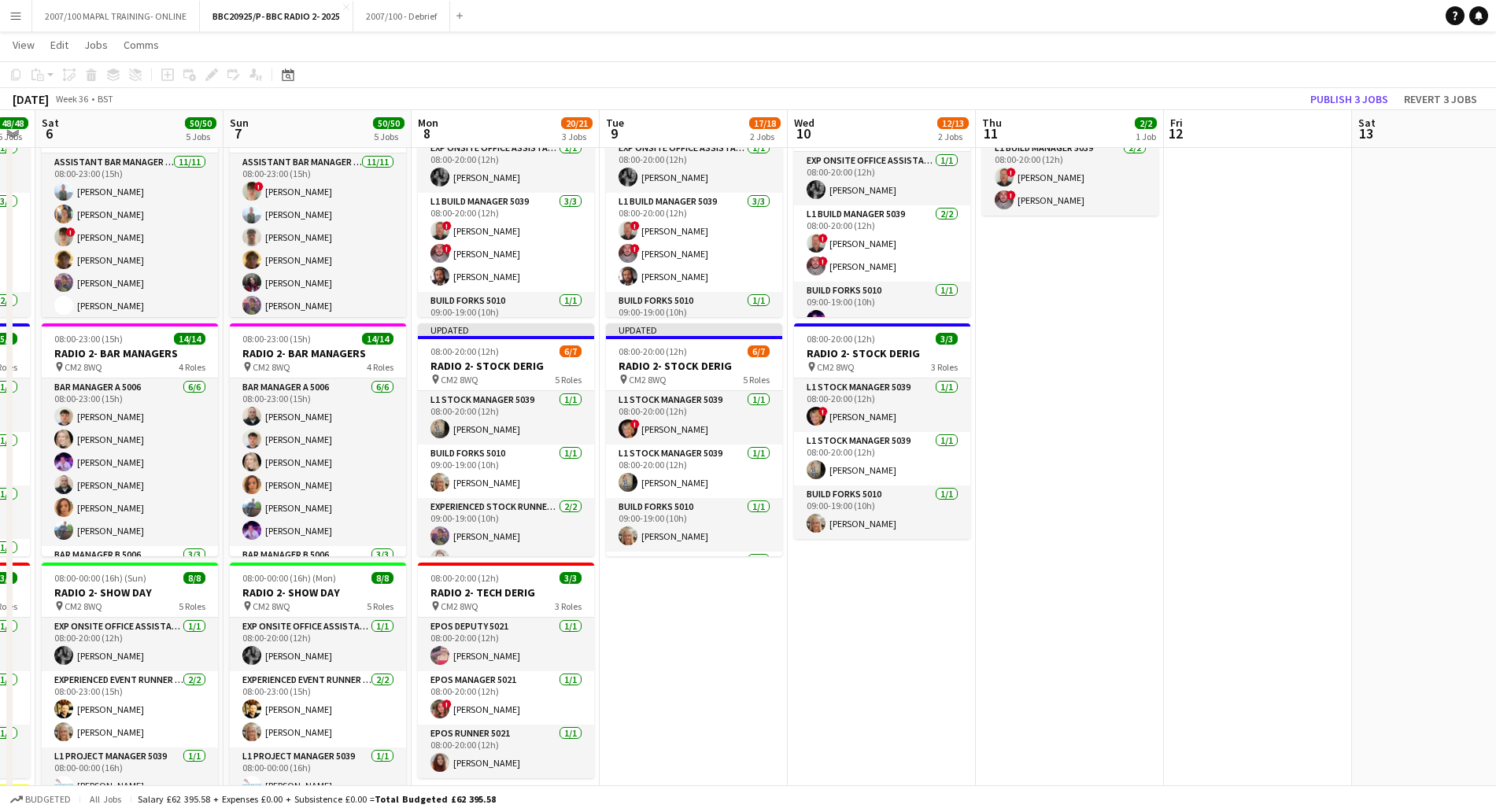
scroll to position [29, 0]
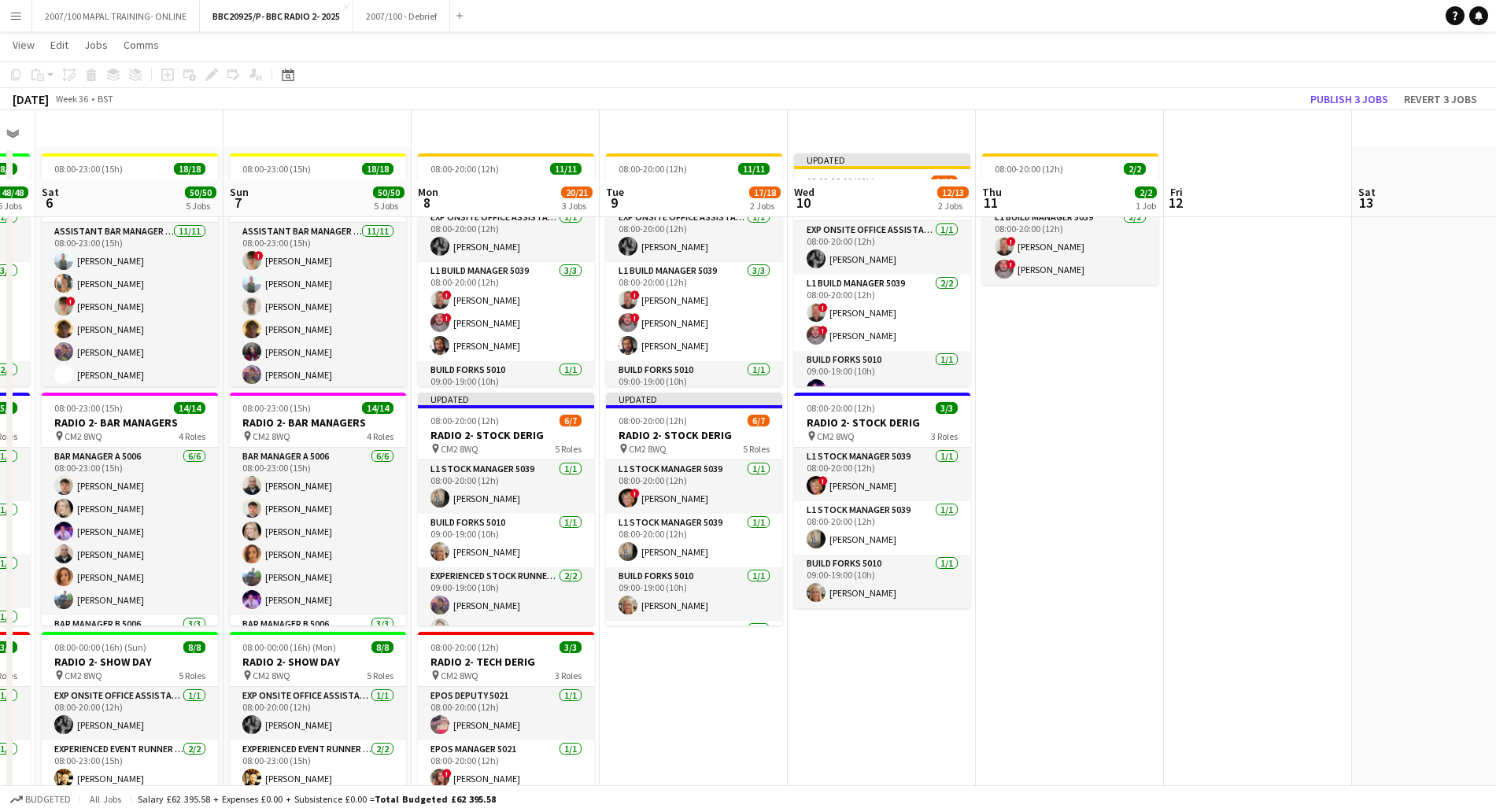
click at [721, 679] on app-date-cell "08:00-20:00 (12h) 11/11 RADIO 2- DERIG pin CM2 8WQ 4 Roles Exp Onsite Office As…" at bounding box center [694, 760] width 188 height 1226
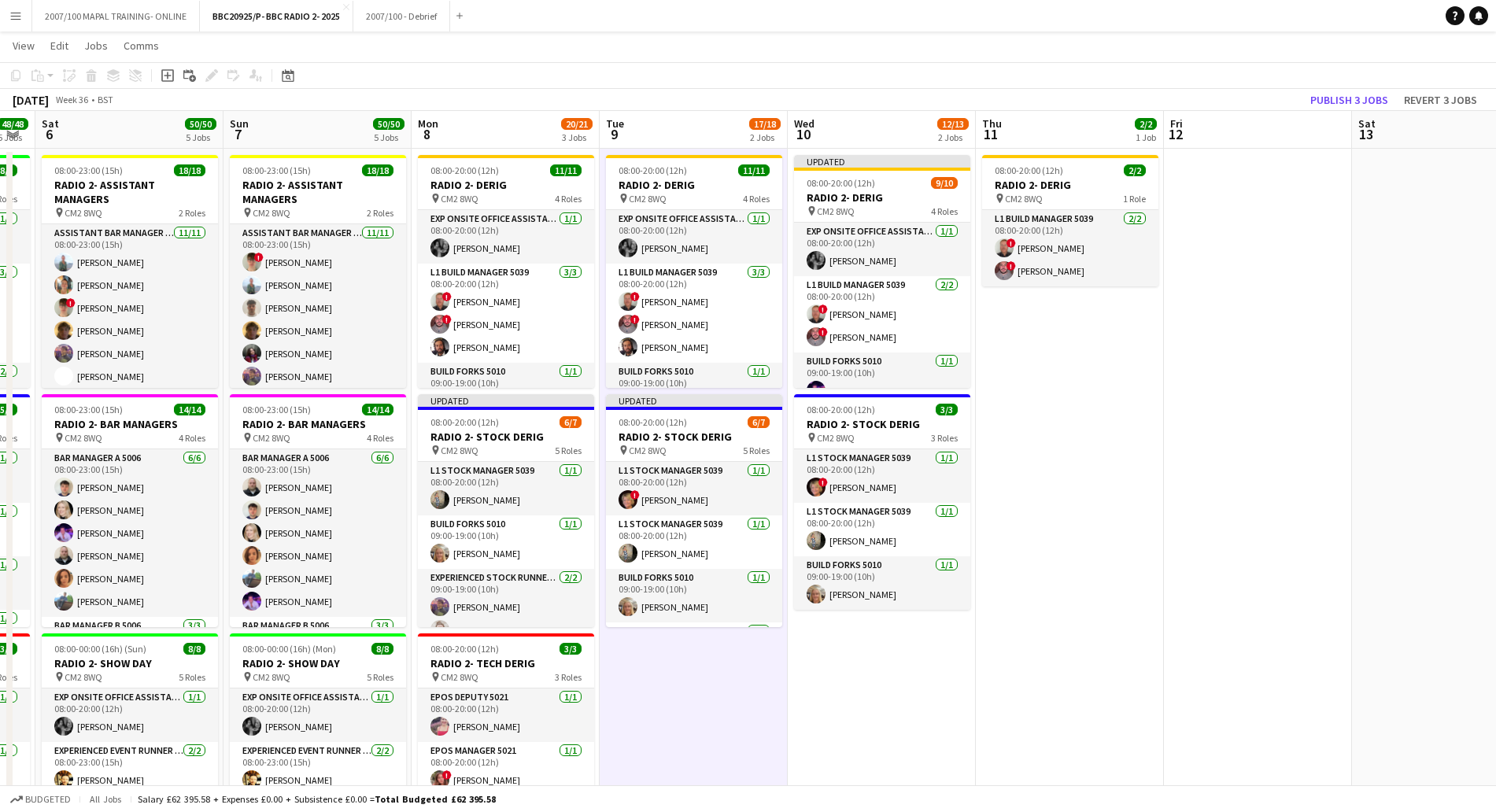
scroll to position [0, 0]
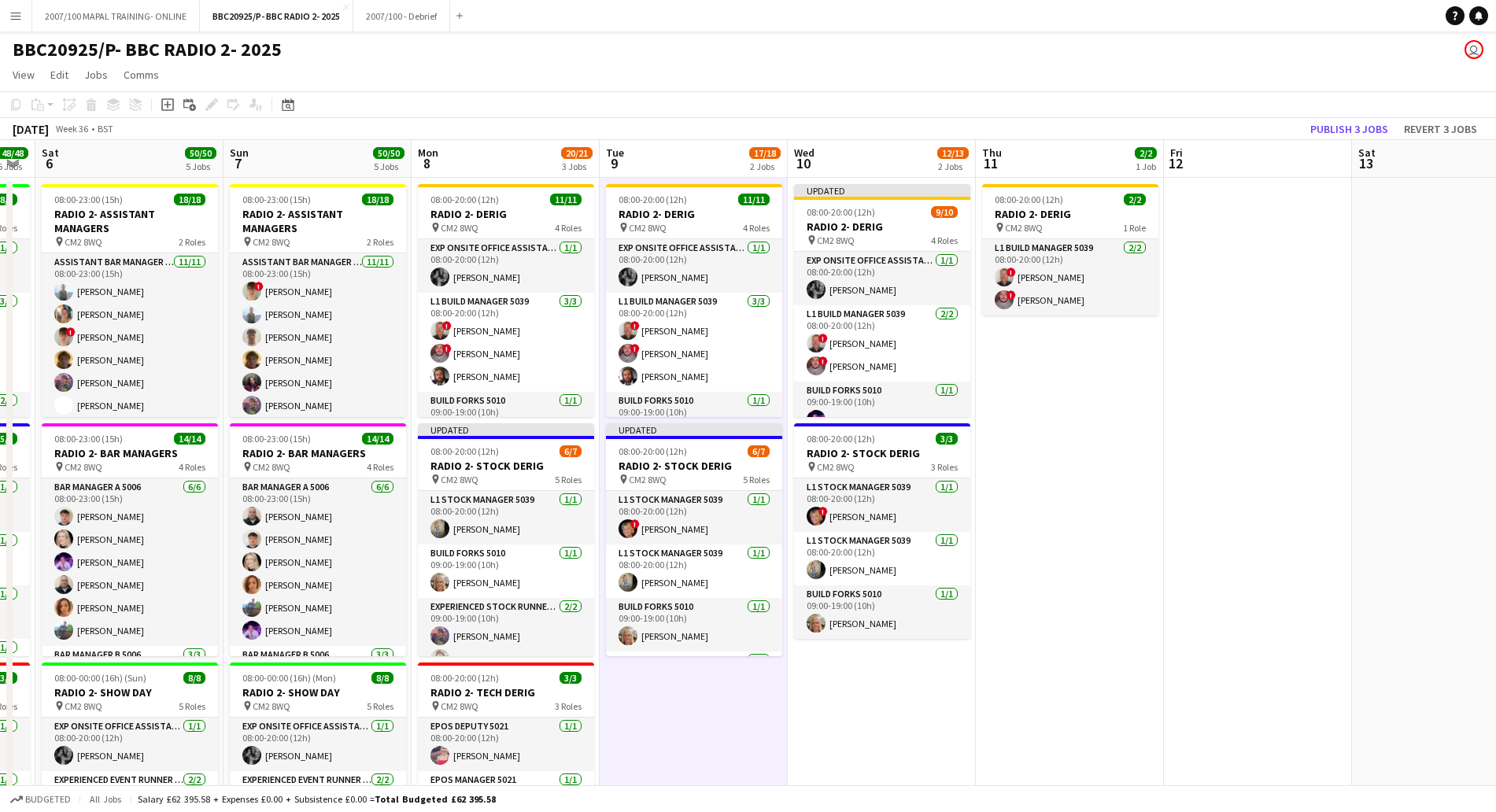
drag, startPoint x: 721, startPoint y: 679, endPoint x: 1245, endPoint y: 450, distance: 571.9
click at [1245, 450] on app-date-cell at bounding box center [1258, 790] width 188 height 1226
